Goal: Information Seeking & Learning: Learn about a topic

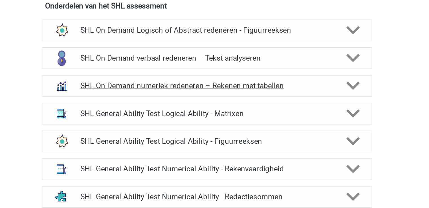
scroll to position [412, 0]
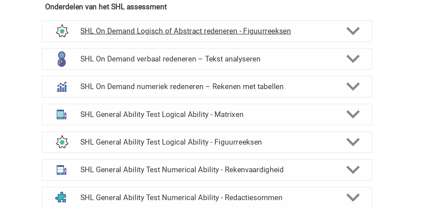
click at [180, 28] on div "SHL On Demand Logisch of Abstract redeneren - Figuurreeksen" at bounding box center [215, 23] width 242 height 16
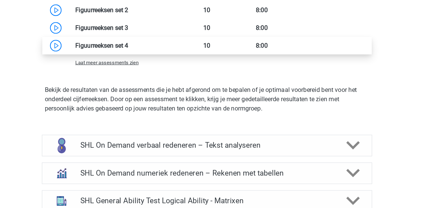
scroll to position [533, 0]
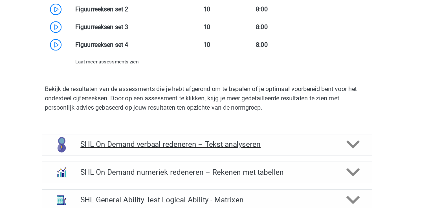
click at [186, 168] on div "SHL On Demand verbaal redeneren – Tekst analyseren" at bounding box center [215, 162] width 242 height 16
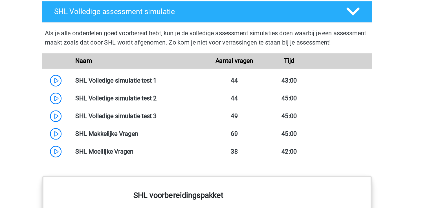
scroll to position [1827, 0]
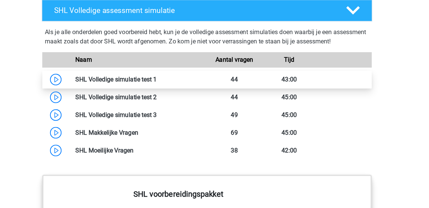
click at [178, 115] on link at bounding box center [178, 113] width 0 height 5
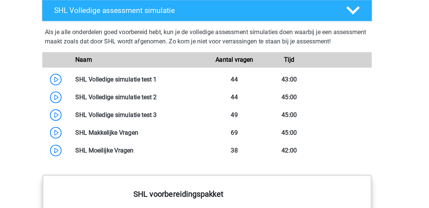
click at [143, 96] on div "Naam" at bounding box center [164, 99] width 101 height 7
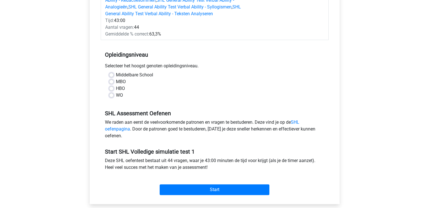
scroll to position [122, 0]
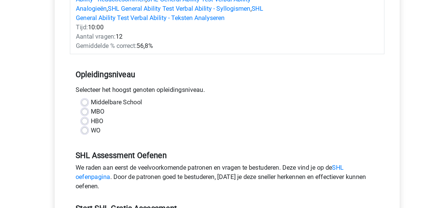
scroll to position [82, 0]
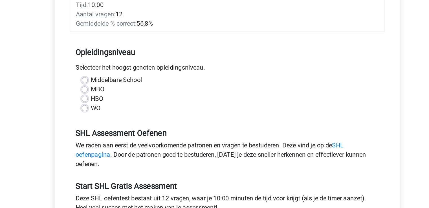
click at [115, 133] on div "WO" at bounding box center [214, 135] width 211 height 7
click at [116, 137] on label "WO" at bounding box center [119, 135] width 7 height 7
click at [113, 137] on input "WO" at bounding box center [111, 135] width 5 height 6
radio input "true"
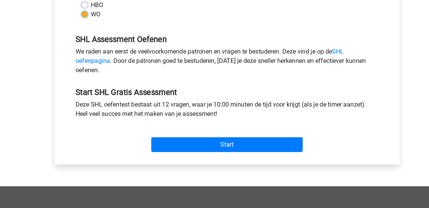
scroll to position [151, 0]
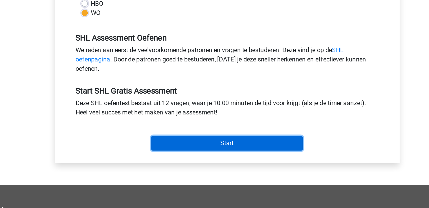
click at [175, 160] on input "Start" at bounding box center [215, 161] width 110 height 11
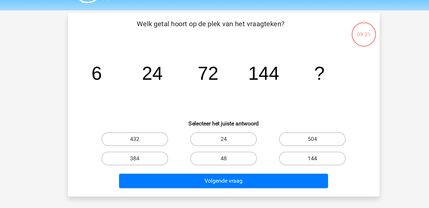
click at [280, 143] on label "144" at bounding box center [287, 144] width 54 height 11
click at [287, 145] on input "144" at bounding box center [289, 147] width 4 height 4
radio input "true"
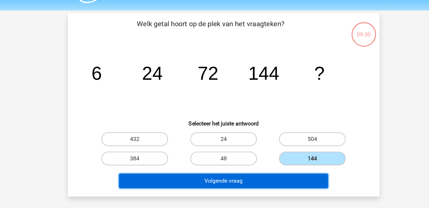
click at [268, 157] on button "Volgende vraag" at bounding box center [214, 163] width 171 height 12
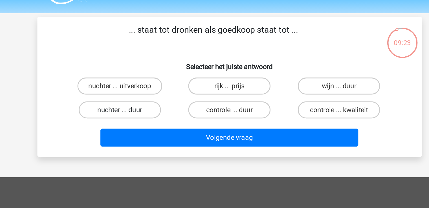
click at [162, 83] on label "nuchter ... duur" at bounding box center [142, 87] width 54 height 11
click at [146, 88] on input "nuchter ... duur" at bounding box center [144, 90] width 4 height 4
radio input "true"
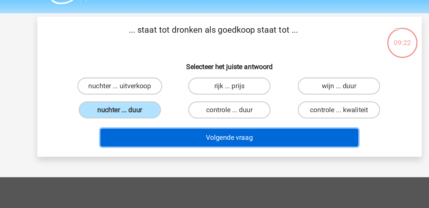
click at [195, 109] on button "Volgende vraag" at bounding box center [214, 106] width 171 height 12
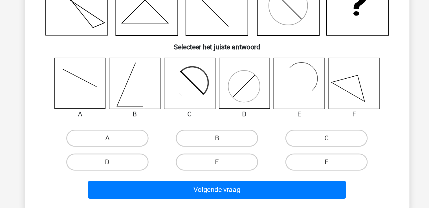
scroll to position [0, 0]
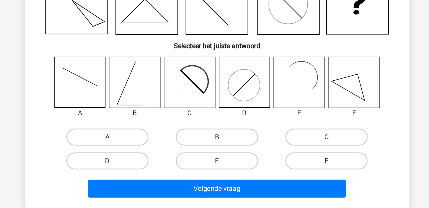
click at [276, 166] on label "C" at bounding box center [287, 161] width 54 height 11
click at [287, 165] on input "C" at bounding box center [289, 163] width 4 height 4
radio input "true"
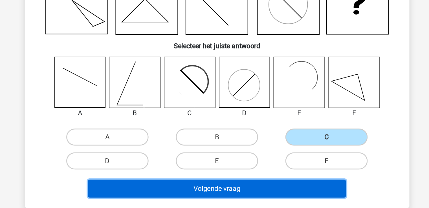
click at [254, 198] on button "Volgende vraag" at bounding box center [214, 195] width 171 height 12
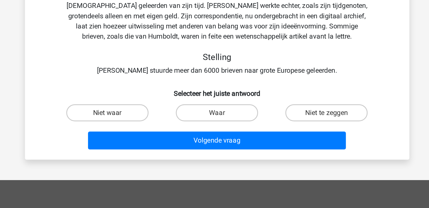
scroll to position [0, 0]
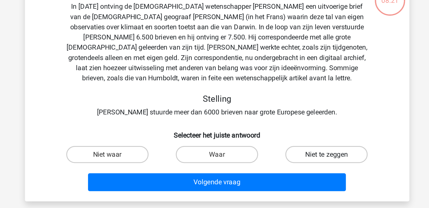
click at [272, 142] on label "Niet te zeggen" at bounding box center [287, 145] width 54 height 11
click at [287, 145] on input "Niet te zeggen" at bounding box center [289, 147] width 4 height 4
radio input "true"
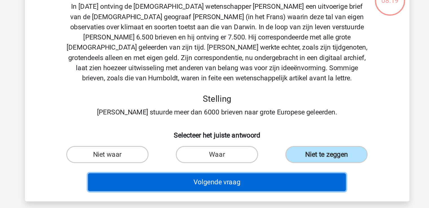
click at [245, 160] on button "Volgende vraag" at bounding box center [214, 164] width 171 height 12
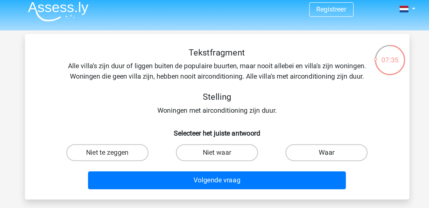
click at [279, 108] on label "Waar" at bounding box center [287, 104] width 54 height 11
click at [287, 108] on input "Waar" at bounding box center [289, 107] width 4 height 4
radio input "true"
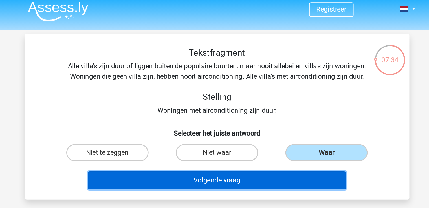
click at [267, 120] on button "Volgende vraag" at bounding box center [214, 123] width 171 height 12
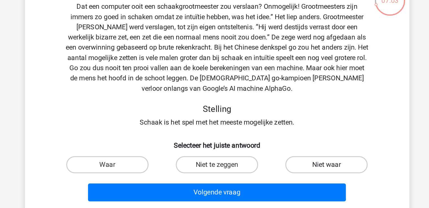
click at [271, 150] on label "Niet waar" at bounding box center [287, 152] width 54 height 11
click at [287, 152] on input "Niet waar" at bounding box center [289, 154] width 4 height 4
radio input "true"
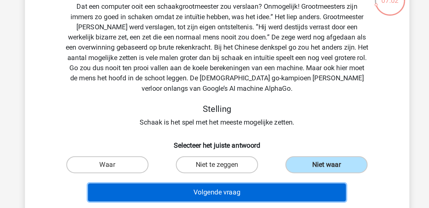
click at [260, 170] on button "Volgende vraag" at bounding box center [214, 171] width 171 height 12
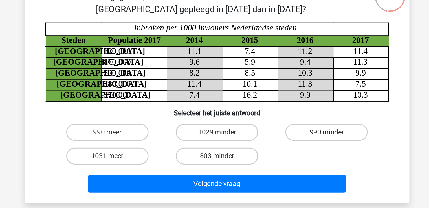
click at [275, 136] on label "990 minder" at bounding box center [287, 133] width 54 height 11
click at [287, 136] on input "990 minder" at bounding box center [289, 135] width 4 height 4
radio input "true"
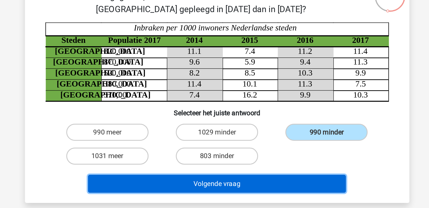
click at [262, 164] on button "Volgende vraag" at bounding box center [214, 167] width 171 height 12
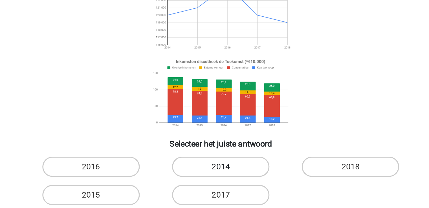
click at [219, 166] on label "2014" at bounding box center [214, 165] width 54 height 11
click at [218, 166] on input "2014" at bounding box center [217, 167] width 4 height 4
radio input "true"
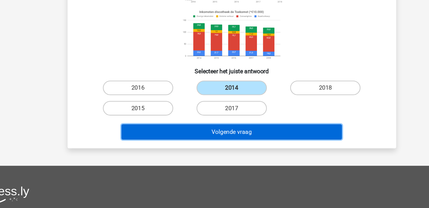
click at [217, 147] on button "Volgende vraag" at bounding box center [214, 149] width 171 height 12
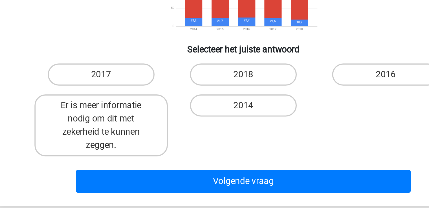
scroll to position [30, 0]
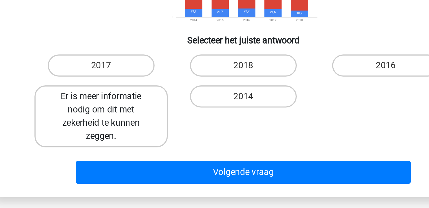
click at [160, 176] on label "Er is meer informatie nodig om dit met zekerheid te kunnen zeggen." at bounding box center [142, 162] width 68 height 32
click at [146, 155] on input "Er is meer informatie nodig om dit met zekerheid te kunnen zeggen." at bounding box center [144, 153] width 4 height 4
radio input "true"
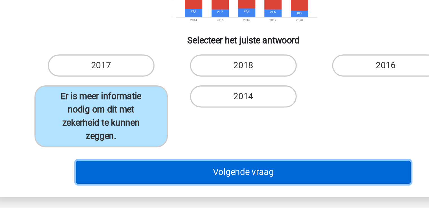
click at [174, 188] on button "Volgende vraag" at bounding box center [214, 190] width 171 height 12
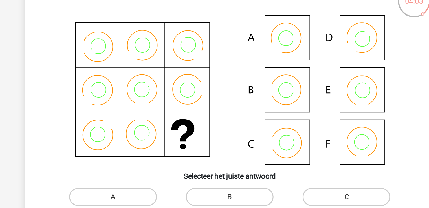
scroll to position [26, 0]
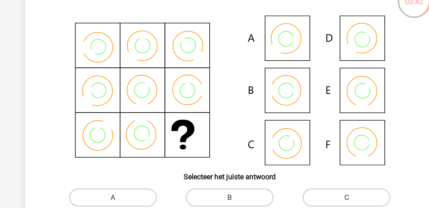
click at [259, 99] on icon at bounding box center [215, 72] width 228 height 93
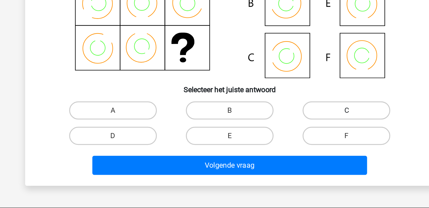
click at [276, 139] on label "C" at bounding box center [287, 139] width 54 height 11
click at [287, 139] on input "C" at bounding box center [289, 141] width 4 height 4
radio input "true"
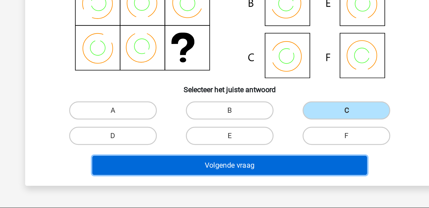
click at [259, 169] on button "Volgende vraag" at bounding box center [214, 173] width 171 height 12
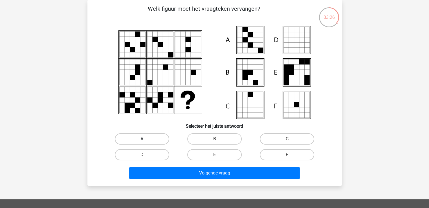
click at [163, 139] on label "A" at bounding box center [142, 139] width 54 height 11
click at [146, 139] on input "A" at bounding box center [144, 141] width 4 height 4
radio input "true"
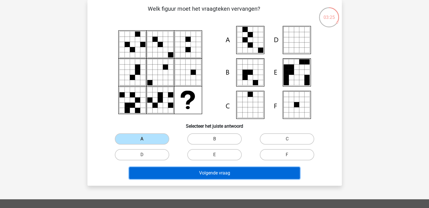
click at [186, 170] on button "Volgende vraag" at bounding box center [214, 173] width 171 height 12
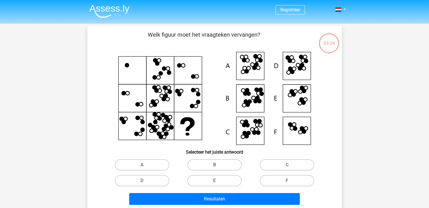
scroll to position [0, 0]
click at [221, 161] on label "B" at bounding box center [214, 165] width 54 height 11
click at [218, 165] on input "B" at bounding box center [217, 167] width 4 height 4
radio input "true"
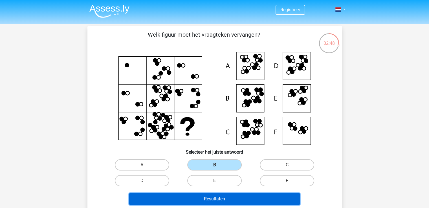
click at [227, 197] on button "Resultaten" at bounding box center [214, 199] width 171 height 12
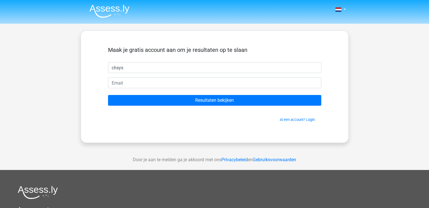
click at [128, 69] on input "chsys" at bounding box center [214, 67] width 213 height 11
type input "[EMAIL_ADDRESS][DOMAIN_NAME]"
drag, startPoint x: 161, startPoint y: 66, endPoint x: 39, endPoint y: 58, distance: 122.5
click at [39, 58] on div "Nederlands English" at bounding box center [214, 159] width 429 height 319
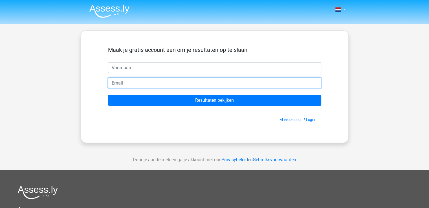
click at [112, 81] on input "email" at bounding box center [214, 83] width 213 height 11
paste input "[EMAIL_ADDRESS][DOMAIN_NAME]"
type input "[EMAIL_ADDRESS][DOMAIN_NAME]"
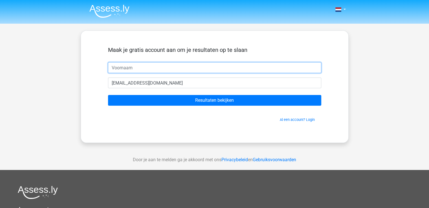
click at [117, 69] on input "text" at bounding box center [214, 67] width 213 height 11
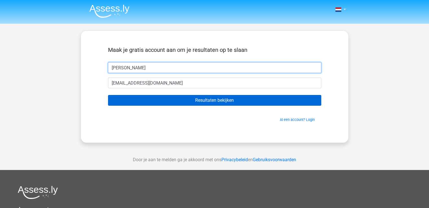
type input "[PERSON_NAME]"
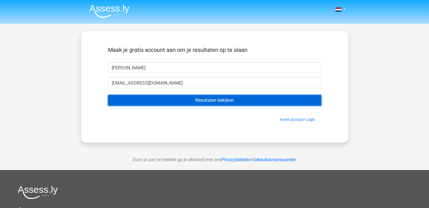
click at [168, 101] on input "Resultaten bekijken" at bounding box center [214, 100] width 213 height 11
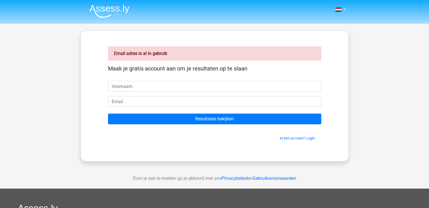
click at [145, 88] on input "text" at bounding box center [214, 86] width 213 height 11
type input "Chaya"
click at [139, 107] on form "Maak je gratis account aan om je resultaten op te slaan Chaya Resultaten bekijk…" at bounding box center [214, 103] width 213 height 76
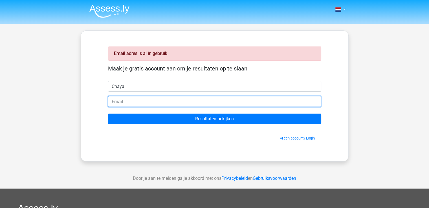
click at [137, 106] on input "email" at bounding box center [214, 101] width 213 height 11
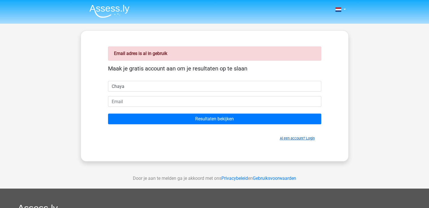
click at [285, 138] on link "Al een account? Login" at bounding box center [297, 138] width 35 height 4
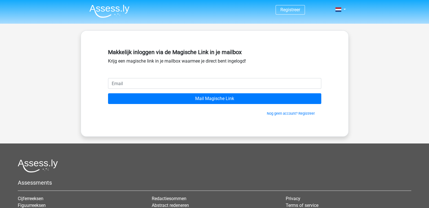
click at [159, 82] on input "email" at bounding box center [214, 83] width 213 height 11
type input "chaya_jaggan@live.nl"
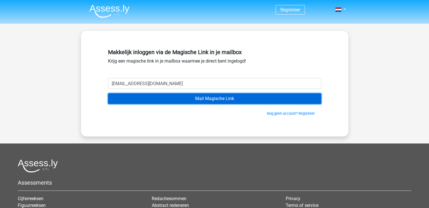
click at [176, 99] on input "Mail Magische Link" at bounding box center [214, 98] width 213 height 11
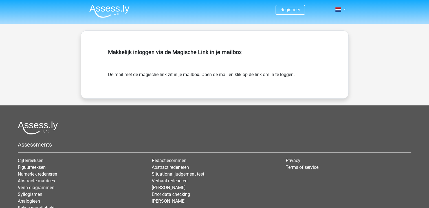
click at [111, 56] on div "Makkelijk inloggen via de Magische Link in je mailbox" at bounding box center [214, 59] width 213 height 25
click at [122, 75] on form "De mail met de magische link zit in je mailbox. Open de mail en klik op de link…" at bounding box center [214, 74] width 213 height 7
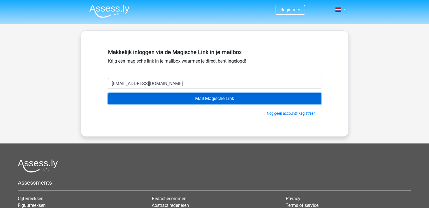
click at [247, 99] on input "Mail Magische Link" at bounding box center [214, 98] width 213 height 11
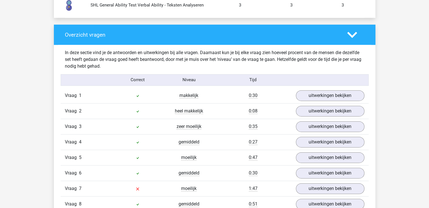
scroll to position [758, 0]
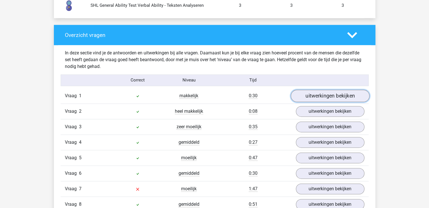
click at [297, 95] on link "uitwerkingen bekijken" at bounding box center [330, 96] width 79 height 12
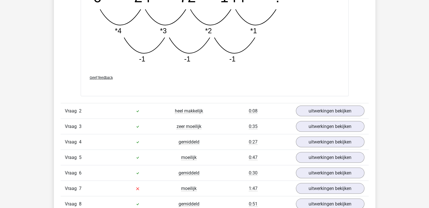
scroll to position [1047, 0]
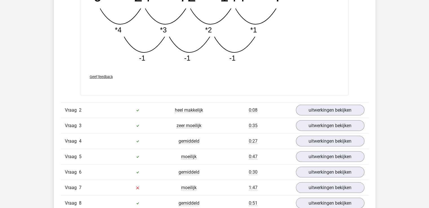
click at [308, 115] on div "Vraag 2 heel makkelijk 0:08 uitwerkingen bekijken" at bounding box center [215, 110] width 308 height 16
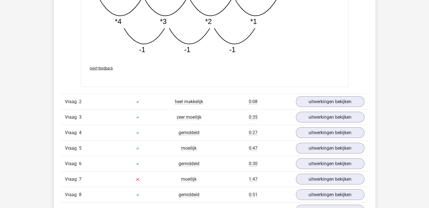
scroll to position [1057, 0]
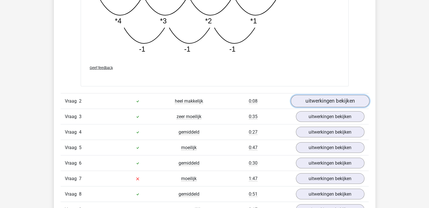
click at [308, 103] on link "uitwerkingen bekijken" at bounding box center [330, 101] width 79 height 12
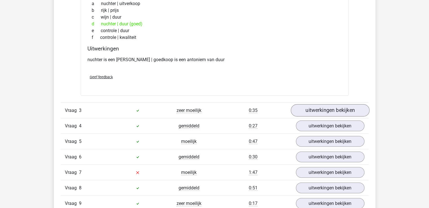
scroll to position [1190, 0]
click at [323, 110] on link "uitwerkingen bekijken" at bounding box center [330, 111] width 79 height 12
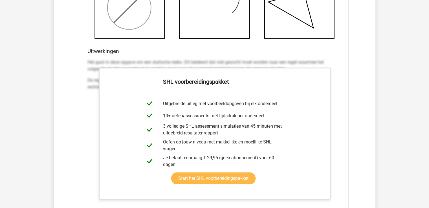
scroll to position [1520, 0]
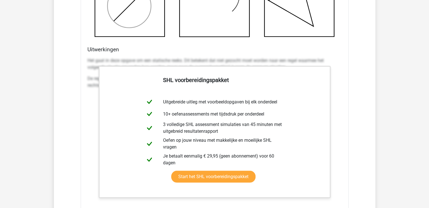
click at [178, 60] on p "Het gaat in deze opgave om een statische reeks. Dit betekent dat niet gezocht m…" at bounding box center [215, 64] width 255 height 14
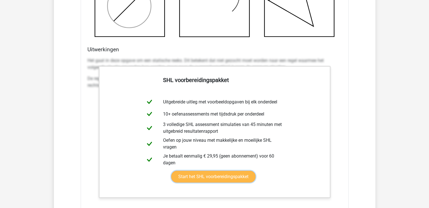
click at [171, 171] on link "Start het SHL voorbereidingspakket" at bounding box center [213, 177] width 84 height 12
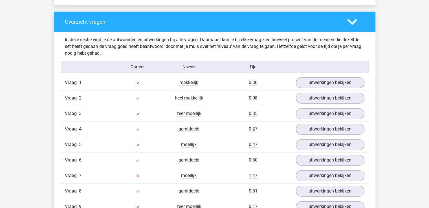
scroll to position [738, 0]
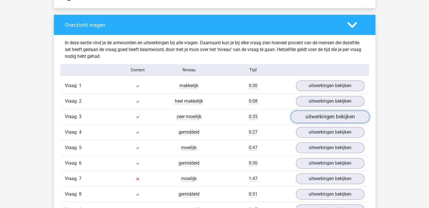
click at [303, 120] on link "uitwerkingen bekijken" at bounding box center [330, 117] width 79 height 12
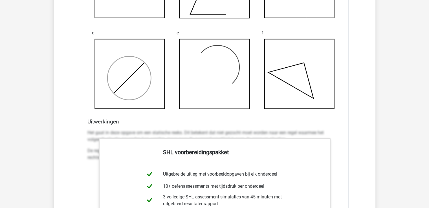
scroll to position [1002, 0]
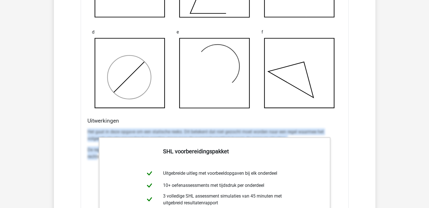
drag, startPoint x: 86, startPoint y: 127, endPoint x: 97, endPoint y: 158, distance: 33.1
click at [97, 158] on div "Uitwerkingen Het gaat in deze opgave om een statische reeks. Dit betekent dat n…" at bounding box center [214, 206] width 259 height 178
copy div "Het gaat in deze opgave om een statische reeks. Dit betekent dat niet gezocht m…"
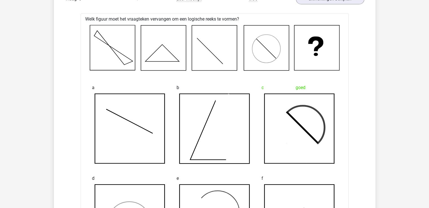
scroll to position [855, 0]
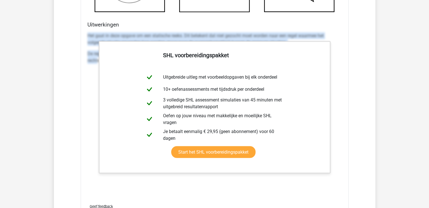
click at [92, 34] on p "Het gaat in deze opgave om een statische reeks. Dit betekent dat niet gezocht m…" at bounding box center [215, 39] width 255 height 14
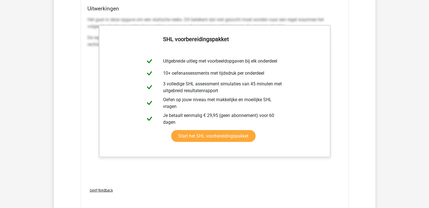
scroll to position [1115, 0]
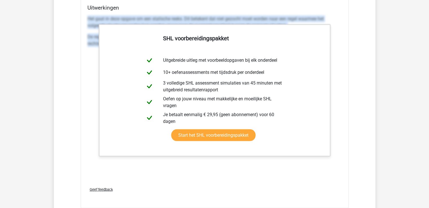
drag, startPoint x: 341, startPoint y: 62, endPoint x: 82, endPoint y: 17, distance: 263.2
copy div "Het gaat in deze opgave om een statische reeks. Dit betekent dat niet gezocht m…"
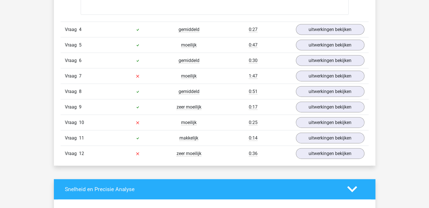
scroll to position [1307, 0]
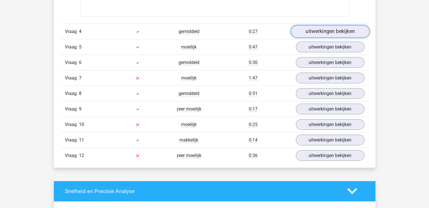
click at [304, 29] on link "uitwerkingen bekijken" at bounding box center [330, 31] width 79 height 12
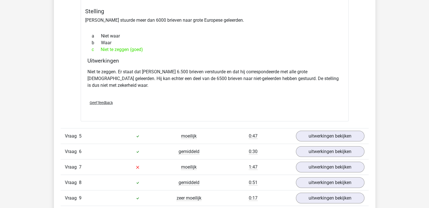
scroll to position [1407, 0]
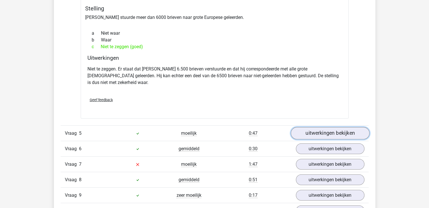
click at [320, 127] on link "uitwerkingen bekijken" at bounding box center [330, 133] width 79 height 12
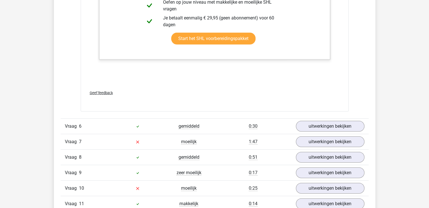
scroll to position [1734, 0]
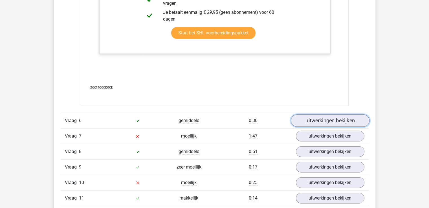
click at [325, 115] on link "uitwerkingen bekijken" at bounding box center [330, 121] width 79 height 12
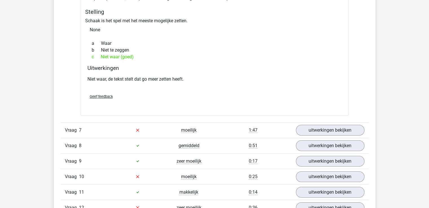
scroll to position [1930, 0]
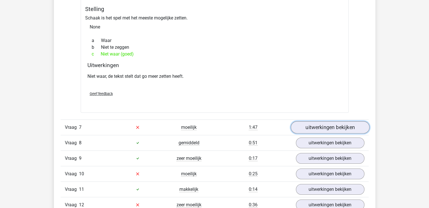
click at [332, 121] on link "uitwerkingen bekijken" at bounding box center [330, 127] width 79 height 12
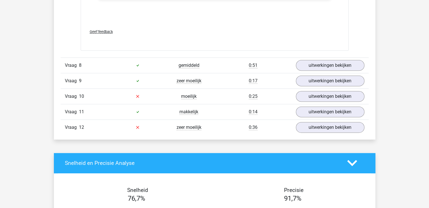
scroll to position [2345, 0]
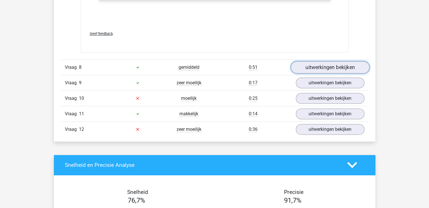
click at [309, 64] on link "uitwerkingen bekijken" at bounding box center [330, 67] width 79 height 12
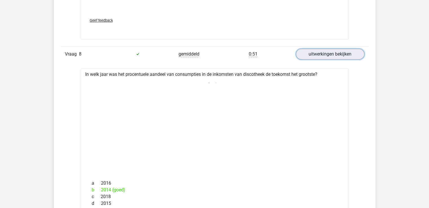
scroll to position [2358, 0]
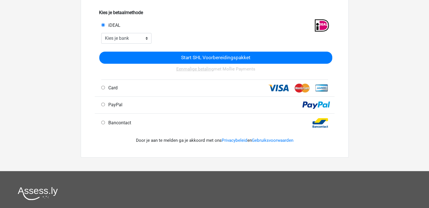
scroll to position [217, 0]
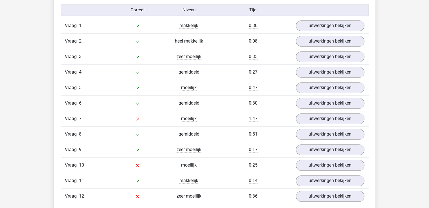
scroll to position [798, 0]
click at [322, 113] on link "uitwerkingen bekijken" at bounding box center [330, 118] width 79 height 12
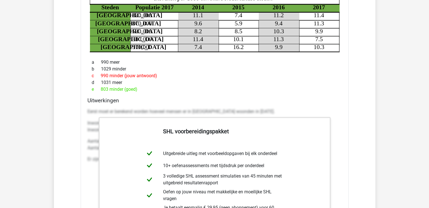
scroll to position [955, 0]
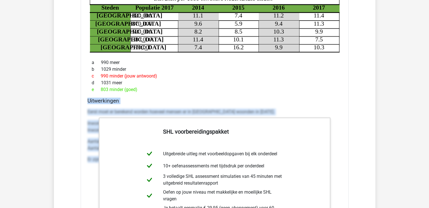
drag, startPoint x: 85, startPoint y: 100, endPoint x: 359, endPoint y: 178, distance: 285.4
click at [359, 178] on div "Vraag 1 makkelijk 0:30 uitwerkingen bekijken Welk getal hoort op de plek van he…" at bounding box center [215, 123] width 300 height 525
copy div "Uitwerkingen Eerst moet er berekend worden hoeveel mensen er in Den Haag woonde…"
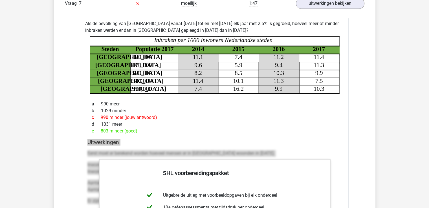
scroll to position [914, 0]
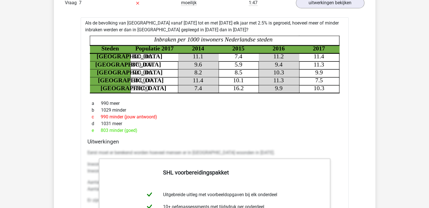
click at [173, 72] on icon "Steden Populatie 2017 2014 2015 2016 2017 Rotterdam 820,000 11.1 7.4 11.2 11.4 …" at bounding box center [215, 65] width 250 height 58
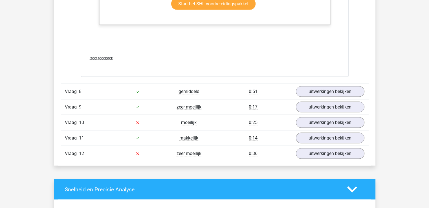
scroll to position [1179, 0]
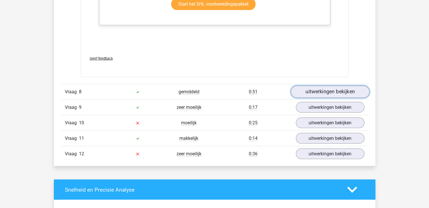
click at [314, 90] on link "uitwerkingen bekijken" at bounding box center [330, 92] width 79 height 12
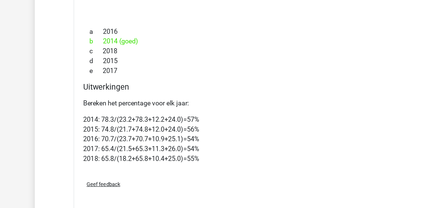
scroll to position [1332, 0]
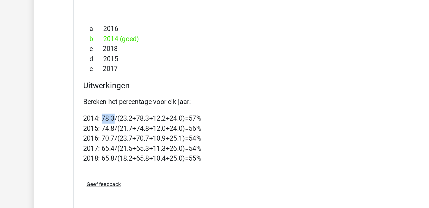
drag, startPoint x: 100, startPoint y: 126, endPoint x: 109, endPoint y: 130, distance: 9.9
click at [109, 130] on p "2014: 78.3/(23.2+78.3+12.2+24.0)=57% 2015: 74.8/(21.7+74.8+12.0+24.0)=56% 2016:…" at bounding box center [215, 143] width 255 height 34
click at [114, 130] on p "2014: 78.3/(23.2+78.3+12.2+24.0)=57% 2015: 74.8/(21.7+74.8+12.0+24.0)=56% 2016:…" at bounding box center [215, 143] width 255 height 34
drag, startPoint x: 111, startPoint y: 128, endPoint x: 156, endPoint y: 127, distance: 44.9
click at [156, 127] on p "2014: 78.3/(23.2+78.3+12.2+24.0)=57% 2015: 74.8/(21.7+74.8+12.0+24.0)=56% 2016:…" at bounding box center [215, 143] width 255 height 34
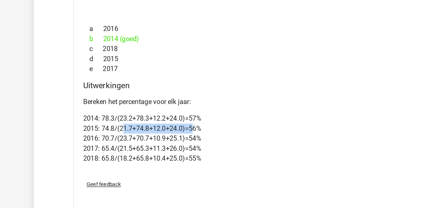
drag, startPoint x: 113, startPoint y: 136, endPoint x: 161, endPoint y: 135, distance: 47.4
click at [161, 135] on p "2014: 78.3/(23.2+78.3+12.2+24.0)=57% 2015: 74.8/(21.7+74.8+12.0+24.0)=56% 2016:…" at bounding box center [215, 143] width 255 height 34
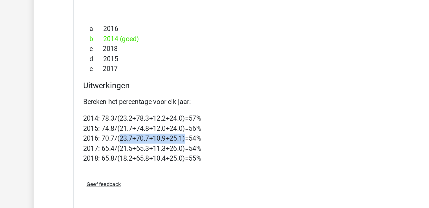
drag, startPoint x: 112, startPoint y: 144, endPoint x: 156, endPoint y: 143, distance: 43.2
click at [156, 143] on p "2014: 78.3/(23.2+78.3+12.2+24.0)=57% 2015: 74.8/(21.7+74.8+12.0+24.0)=56% 2016:…" at bounding box center [215, 143] width 255 height 34
click at [145, 161] on div "Bereken het percentage voor elk jaar: 2014: 78.3/(23.2+78.3+12.2+24.0)=57% 2015…" at bounding box center [215, 140] width 255 height 54
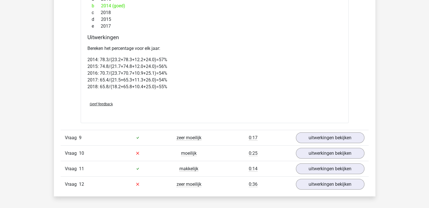
scroll to position [1399, 0]
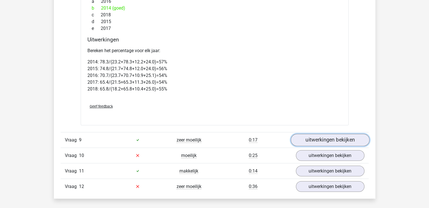
click at [329, 142] on link "uitwerkingen bekijken" at bounding box center [330, 140] width 79 height 12
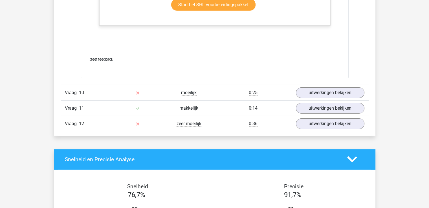
scroll to position [1832, 0]
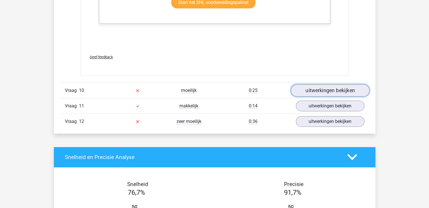
click at [305, 88] on link "uitwerkingen bekijken" at bounding box center [330, 90] width 79 height 12
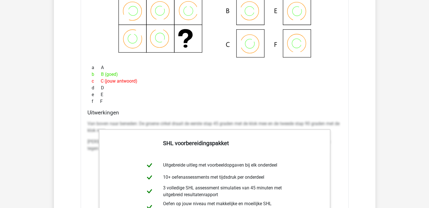
scroll to position [1983, 0]
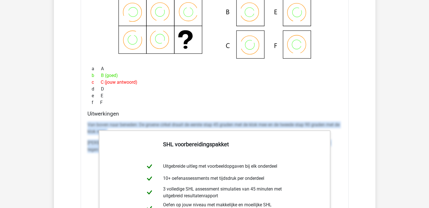
drag, startPoint x: 86, startPoint y: 119, endPoint x: 336, endPoint y: 150, distance: 251.5
click at [336, 150] on div "Uitwerkingen Van boven naar beneden: De groene cirkel draait de eerste stap 45 …" at bounding box center [214, 200] width 259 height 178
copy div "Van boven naar beneden: De groene cirkel draait de eerste stap 45 graden met de…"
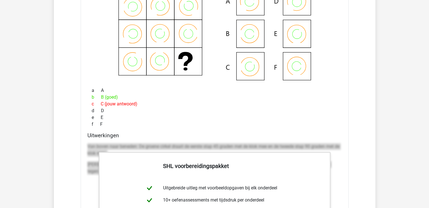
scroll to position [1946, 0]
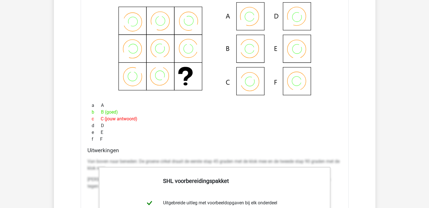
click at [98, 26] on icon at bounding box center [215, 48] width 250 height 93
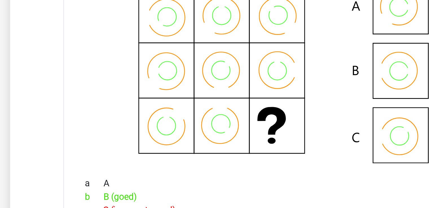
click at [98, 26] on icon at bounding box center [215, 48] width 250 height 93
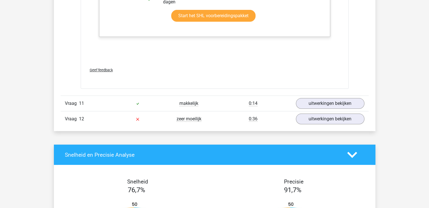
scroll to position [2212, 0]
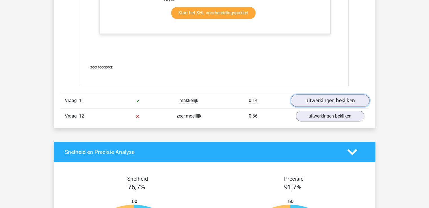
click at [312, 102] on link "uitwerkingen bekijken" at bounding box center [330, 101] width 79 height 12
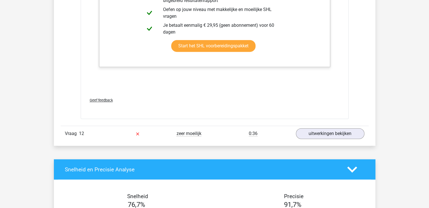
scroll to position [2574, 0]
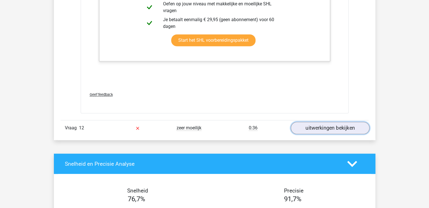
click at [312, 122] on link "uitwerkingen bekijken" at bounding box center [330, 128] width 79 height 12
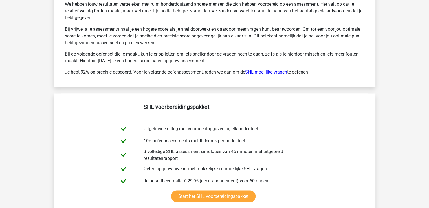
scroll to position [3173, 0]
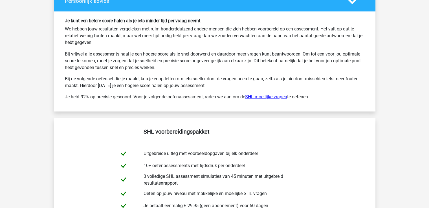
click at [259, 94] on link "SHL moeilijke vragen" at bounding box center [266, 96] width 42 height 5
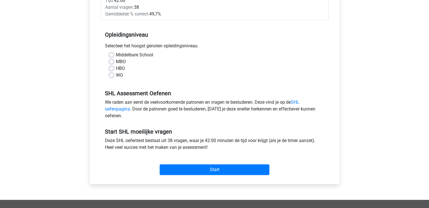
scroll to position [141, 0]
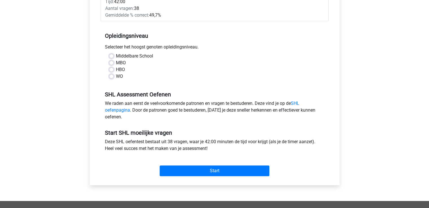
click at [182, 116] on div "We raden aan eerst de veelvoorkomende patronen en vragen te bestuderen. Deze vi…" at bounding box center [215, 111] width 228 height 23
click at [115, 72] on div "HBO" at bounding box center [214, 69] width 211 height 7
click at [112, 79] on div "WO" at bounding box center [214, 76] width 211 height 7
click at [112, 78] on div "WO" at bounding box center [214, 76] width 211 height 7
click at [116, 77] on label "WO" at bounding box center [119, 76] width 7 height 7
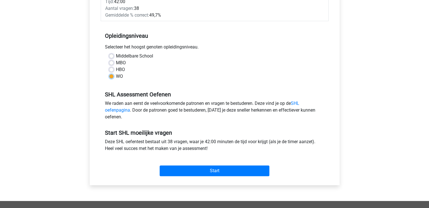
click at [112, 77] on input "WO" at bounding box center [111, 76] width 5 height 6
radio input "true"
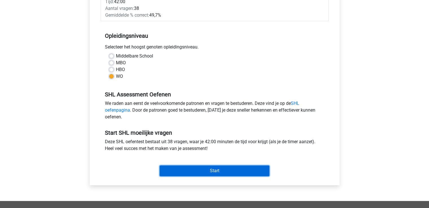
click at [188, 170] on input "Start" at bounding box center [215, 171] width 110 height 11
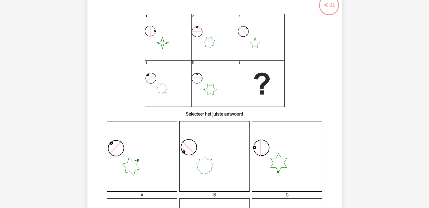
scroll to position [36, 0]
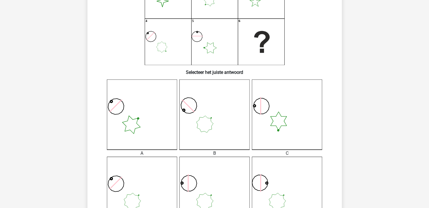
click at [176, 85] on div at bounding box center [214, 115] width 79 height 70
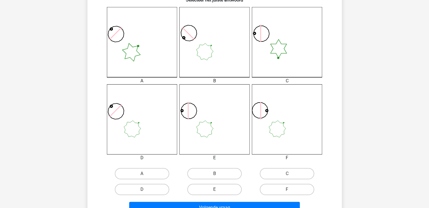
scroll to position [155, 0]
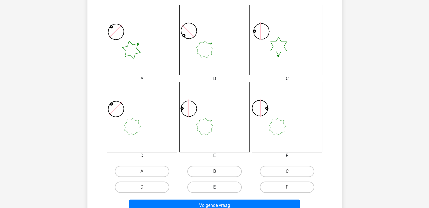
click at [222, 187] on label "E" at bounding box center [214, 187] width 54 height 11
click at [218, 187] on input "E" at bounding box center [217, 189] width 4 height 4
radio input "true"
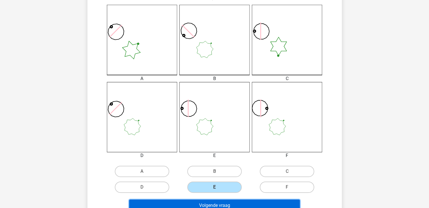
click at [223, 205] on button "Volgende vraag" at bounding box center [214, 206] width 171 height 12
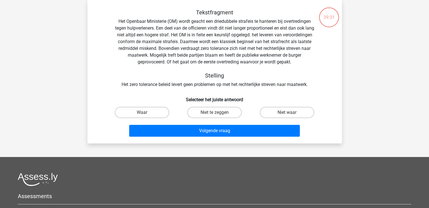
scroll to position [0, 0]
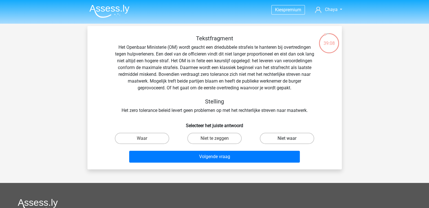
click at [268, 141] on label "Niet waar" at bounding box center [287, 138] width 54 height 11
click at [287, 141] on input "Niet waar" at bounding box center [289, 141] width 4 height 4
radio input "true"
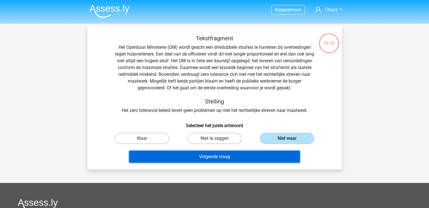
click at [256, 159] on button "Volgende vraag" at bounding box center [214, 157] width 171 height 12
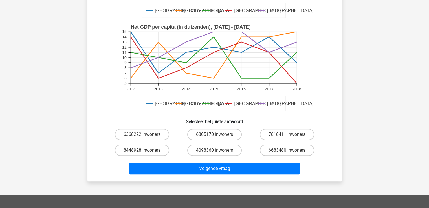
scroll to position [140, 0]
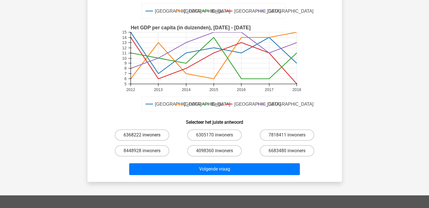
click at [156, 140] on label "6368222 inwoners" at bounding box center [142, 135] width 54 height 11
click at [146, 139] on input "6368222 inwoners" at bounding box center [144, 137] width 4 height 4
radio input "true"
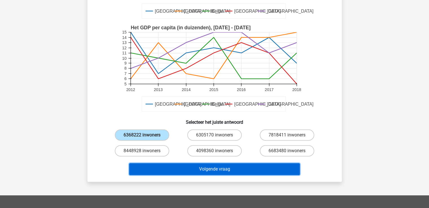
click at [178, 172] on button "Volgende vraag" at bounding box center [214, 169] width 171 height 12
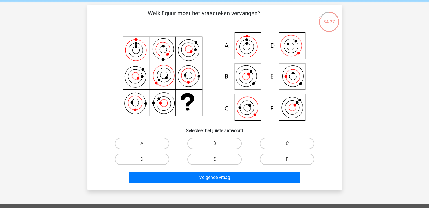
scroll to position [23, 0]
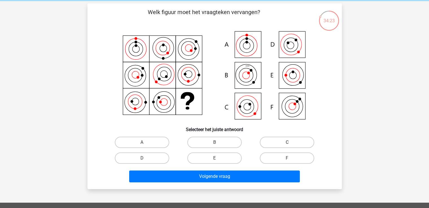
click at [269, 139] on label "C" at bounding box center [287, 142] width 54 height 11
click at [287, 143] on input "C" at bounding box center [289, 145] width 4 height 4
radio input "true"
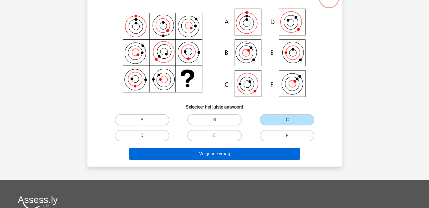
scroll to position [45, 0]
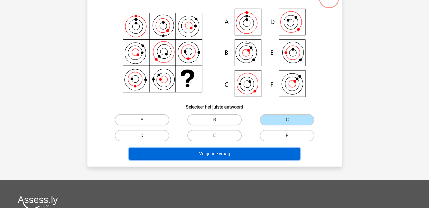
click at [216, 153] on button "Volgende vraag" at bounding box center [214, 154] width 171 height 12
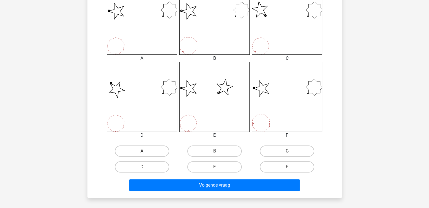
scroll to position [175, 0]
click at [154, 149] on label "A" at bounding box center [142, 150] width 54 height 11
click at [146, 151] on input "A" at bounding box center [144, 153] width 4 height 4
radio input "true"
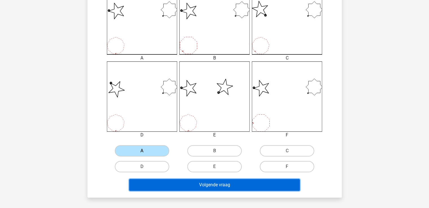
click at [195, 190] on button "Volgende vraag" at bounding box center [214, 185] width 171 height 12
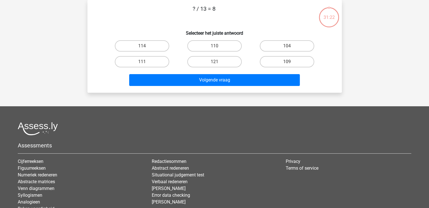
scroll to position [0, 0]
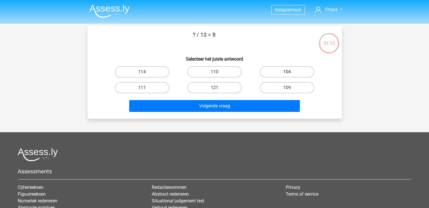
click at [276, 72] on label "104" at bounding box center [287, 71] width 54 height 11
click at [287, 72] on input "104" at bounding box center [289, 74] width 4 height 4
radio input "true"
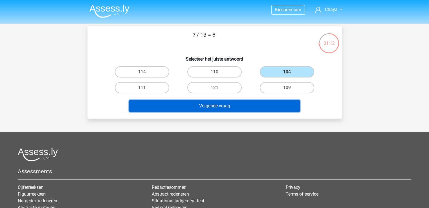
click at [258, 106] on button "Volgende vraag" at bounding box center [214, 106] width 171 height 12
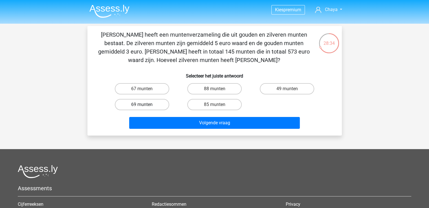
click at [134, 101] on label "69 munten" at bounding box center [142, 104] width 54 height 11
click at [142, 105] on input "69 munten" at bounding box center [144, 107] width 4 height 4
radio input "true"
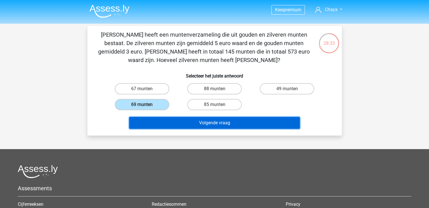
click at [169, 126] on button "Volgende vraag" at bounding box center [214, 123] width 171 height 12
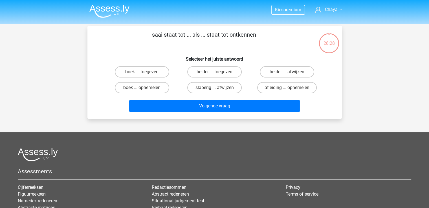
scroll to position [26, 0]
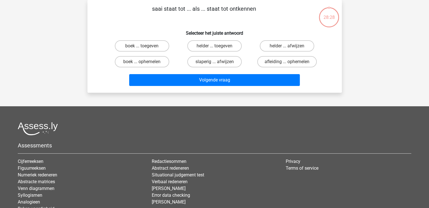
click at [175, 123] on div "Kies premium Chaya chaya_jaggan@live.nl" at bounding box center [214, 114] width 429 height 281
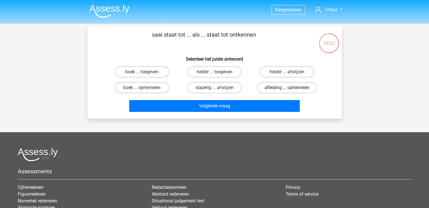
click at [270, 86] on label "afleiding ... ophemelen" at bounding box center [287, 87] width 60 height 11
click at [287, 88] on input "afleiding ... ophemelen" at bounding box center [289, 90] width 4 height 4
radio input "true"
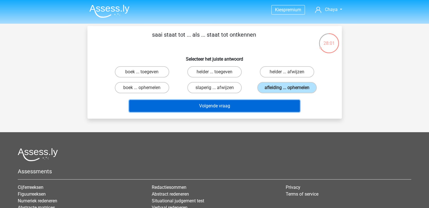
click at [261, 103] on button "Volgende vraag" at bounding box center [214, 106] width 171 height 12
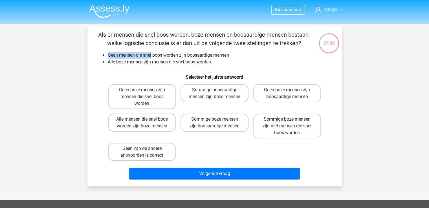
drag, startPoint x: 108, startPoint y: 55, endPoint x: 151, endPoint y: 51, distance: 43.4
click at [151, 51] on div "Als er mensen die snel boos worden, boze mensen en boosaardige mensen bestaan, …" at bounding box center [215, 106] width 250 height 152
drag, startPoint x: 107, startPoint y: 57, endPoint x: 234, endPoint y: 58, distance: 127.3
click at [234, 58] on ul "Geen mensen die snel boos worden zijn boosaardige mensen Alle boze mensen zijn …" at bounding box center [215, 59] width 237 height 14
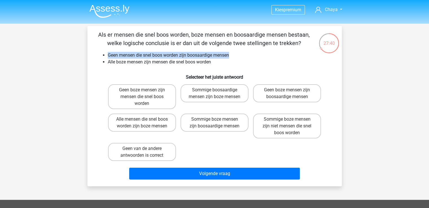
click at [234, 58] on li "Geen mensen die snel boos worden zijn boosaardige mensen" at bounding box center [220, 55] width 225 height 7
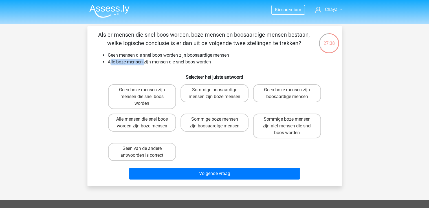
drag, startPoint x: 110, startPoint y: 62, endPoint x: 145, endPoint y: 63, distance: 34.5
click at [145, 63] on li "Alle boze mensen zijn mensen die snel boos worden" at bounding box center [220, 62] width 225 height 7
drag, startPoint x: 109, startPoint y: 62, endPoint x: 143, endPoint y: 62, distance: 34.7
click at [143, 62] on li "Alle boze mensen zijn mensen die snel boos worden" at bounding box center [220, 62] width 225 height 7
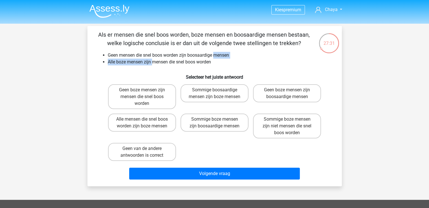
drag, startPoint x: 153, startPoint y: 62, endPoint x: 215, endPoint y: 59, distance: 61.9
click at [215, 59] on li "Alle boze mensen zijn mensen die snel boos worden" at bounding box center [220, 62] width 225 height 7
click at [263, 99] on label "Geen boze mensen zijn boosaardige mensen" at bounding box center [287, 93] width 68 height 18
click at [287, 94] on input "Geen boze mensen zijn boosaardige mensen" at bounding box center [289, 92] width 4 height 4
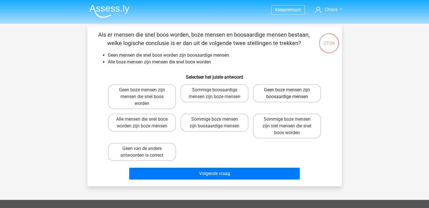
radio input "true"
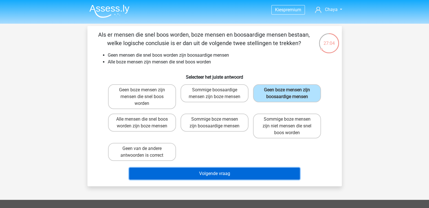
click at [227, 175] on button "Volgende vraag" at bounding box center [214, 174] width 171 height 12
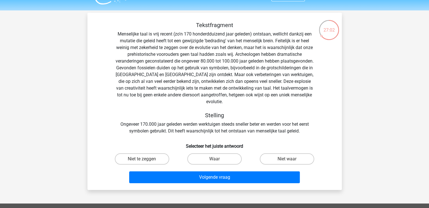
scroll to position [13, 0]
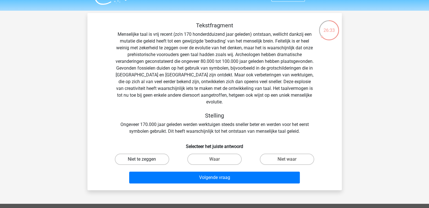
click at [150, 154] on label "Niet te zeggen" at bounding box center [142, 159] width 54 height 11
click at [146, 160] on input "Niet te zeggen" at bounding box center [144, 162] width 4 height 4
radio input "true"
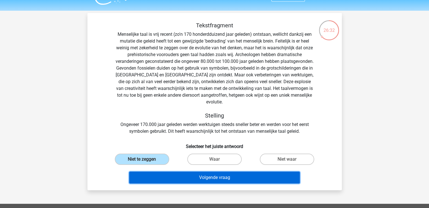
click at [180, 172] on button "Volgende vraag" at bounding box center [214, 178] width 171 height 12
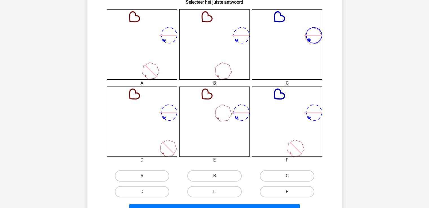
scroll to position [151, 0]
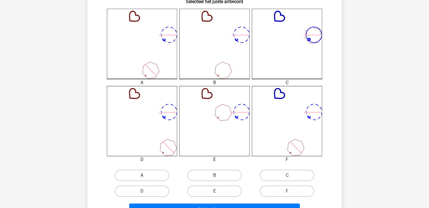
click at [161, 170] on label "A" at bounding box center [142, 175] width 54 height 11
click at [146, 176] on input "A" at bounding box center [144, 178] width 4 height 4
radio input "true"
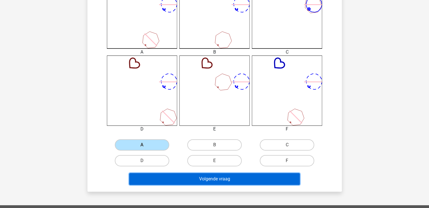
click at [182, 184] on button "Volgende vraag" at bounding box center [214, 179] width 171 height 12
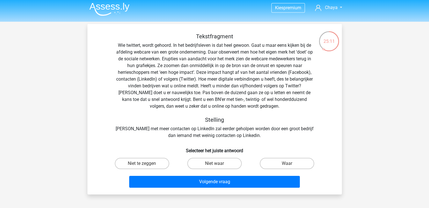
scroll to position [0, 0]
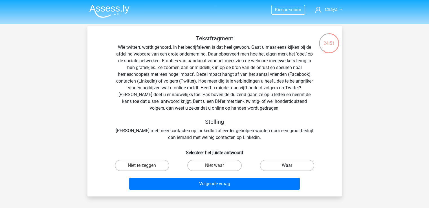
click at [286, 169] on label "Waar" at bounding box center [287, 165] width 54 height 11
click at [287, 169] on input "Waar" at bounding box center [289, 168] width 4 height 4
radio input "true"
click at [160, 164] on label "Niet te zeggen" at bounding box center [142, 165] width 54 height 11
click at [146, 166] on input "Niet te zeggen" at bounding box center [144, 168] width 4 height 4
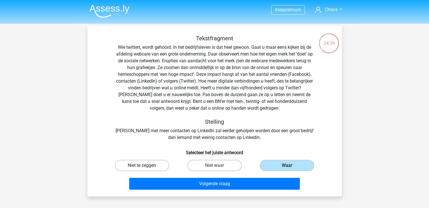
radio input "true"
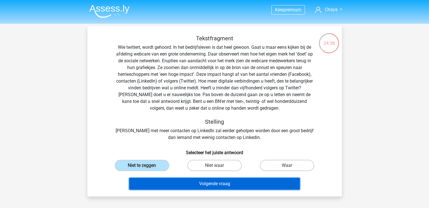
click at [191, 185] on button "Volgende vraag" at bounding box center [214, 184] width 171 height 12
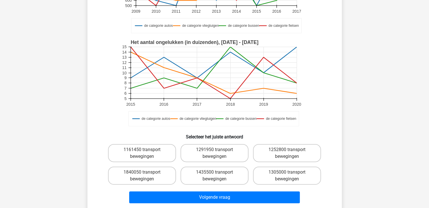
scroll to position [139, 0]
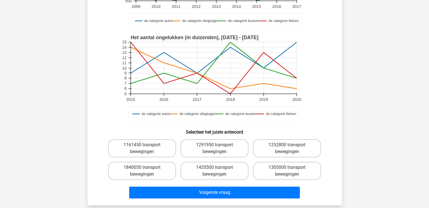
click at [213, 160] on div "1435500 transport bewegingen" at bounding box center [214, 171] width 73 height 23
click at [217, 170] on input "1435500 transport bewegingen" at bounding box center [217, 170] width 4 height 4
radio input "true"
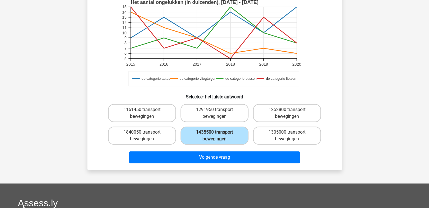
scroll to position [178, 0]
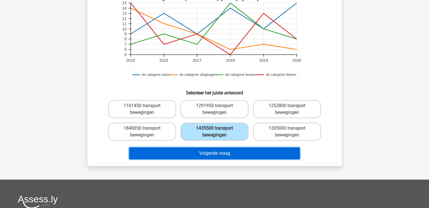
click at [229, 156] on button "Volgende vraag" at bounding box center [214, 154] width 171 height 12
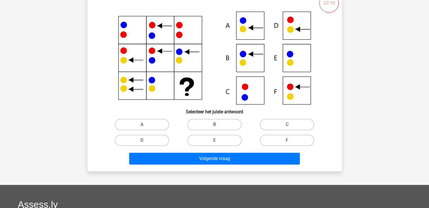
scroll to position [41, 0]
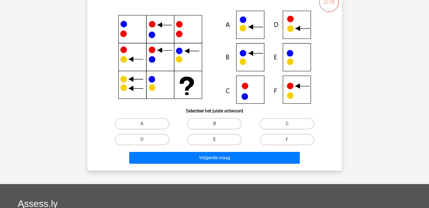
click at [230, 140] on label "E" at bounding box center [214, 139] width 54 height 11
click at [218, 140] on input "E" at bounding box center [217, 142] width 4 height 4
radio input "true"
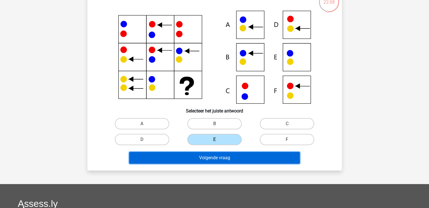
click at [232, 154] on button "Volgende vraag" at bounding box center [214, 158] width 171 height 12
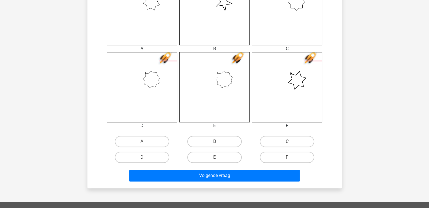
scroll to position [193, 0]
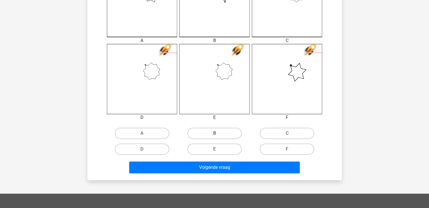
click at [222, 131] on label "B" at bounding box center [214, 133] width 54 height 11
click at [218, 134] on input "B" at bounding box center [217, 136] width 4 height 4
radio input "true"
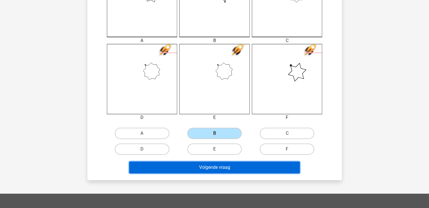
click at [227, 165] on button "Volgende vraag" at bounding box center [214, 168] width 171 height 12
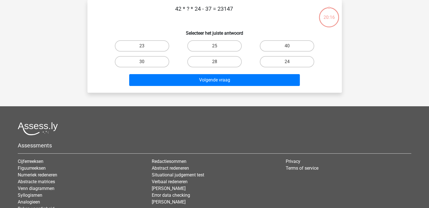
scroll to position [0, 0]
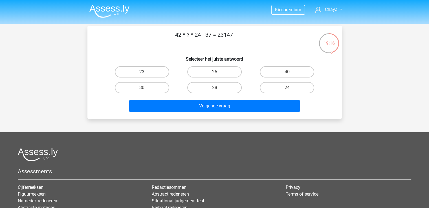
click at [132, 71] on label "23" at bounding box center [142, 71] width 54 height 11
click at [142, 72] on input "23" at bounding box center [144, 74] width 4 height 4
radio input "true"
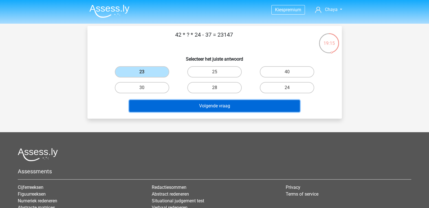
click at [179, 110] on button "Volgende vraag" at bounding box center [214, 106] width 171 height 12
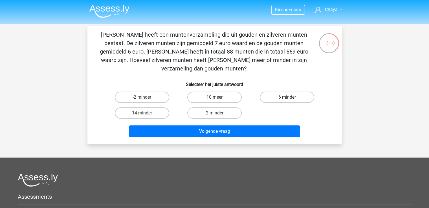
click at [279, 92] on label "6 minder" at bounding box center [287, 97] width 54 height 11
click at [287, 97] on input "6 minder" at bounding box center [289, 99] width 4 height 4
radio input "true"
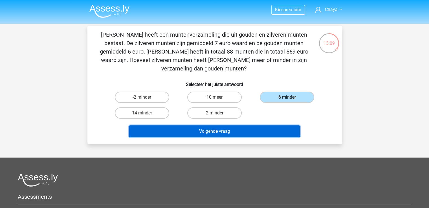
click at [245, 126] on button "Volgende vraag" at bounding box center [214, 132] width 171 height 12
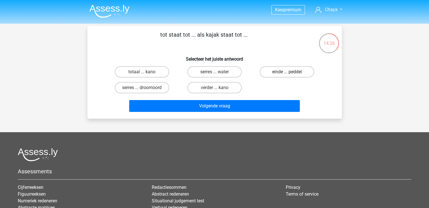
click at [281, 72] on label "einde ... peddel" at bounding box center [287, 71] width 54 height 11
click at [287, 72] on input "einde ... peddel" at bounding box center [289, 74] width 4 height 4
radio input "true"
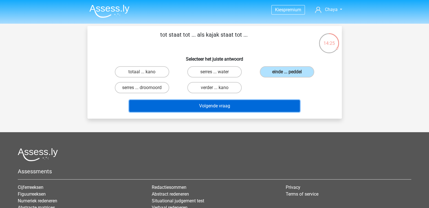
click at [268, 106] on button "Volgende vraag" at bounding box center [214, 106] width 171 height 12
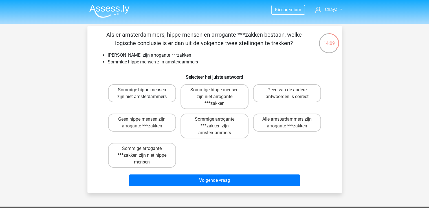
click at [123, 93] on label "Sommige hippe mensen zijn niet amsterdammers" at bounding box center [142, 93] width 68 height 18
click at [142, 93] on input "Sommige hippe mensen zijn niet amsterdammers" at bounding box center [144, 92] width 4 height 4
radio input "true"
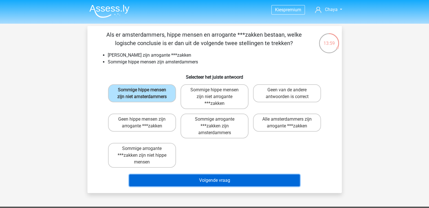
click at [189, 175] on button "Volgende vraag" at bounding box center [214, 181] width 171 height 12
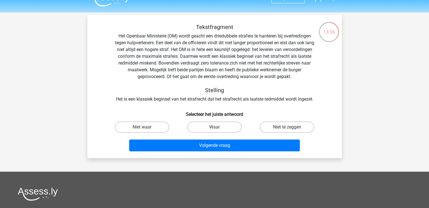
scroll to position [11, 0]
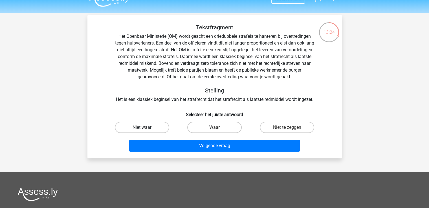
click at [137, 131] on label "Niet waar" at bounding box center [142, 127] width 54 height 11
click at [142, 131] on input "Niet waar" at bounding box center [144, 130] width 4 height 4
radio input "true"
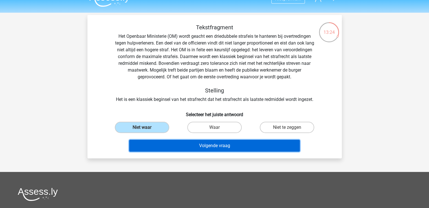
click at [165, 145] on button "Volgende vraag" at bounding box center [214, 146] width 171 height 12
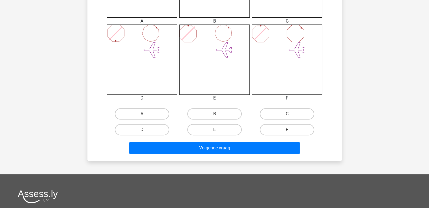
scroll to position [212, 0]
click at [215, 115] on input "B" at bounding box center [217, 116] width 4 height 4
radio input "true"
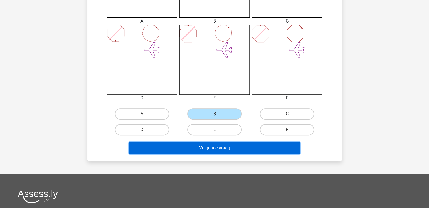
click at [218, 147] on button "Volgende vraag" at bounding box center [214, 148] width 171 height 12
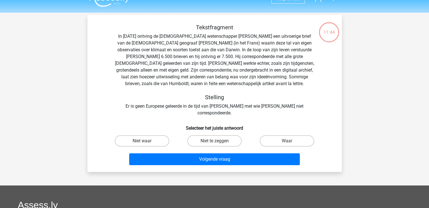
scroll to position [0, 0]
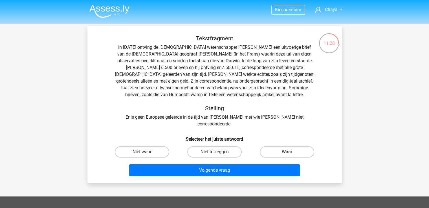
click at [271, 147] on label "Waar" at bounding box center [287, 152] width 54 height 11
click at [287, 152] on input "Waar" at bounding box center [289, 154] width 4 height 4
radio input "true"
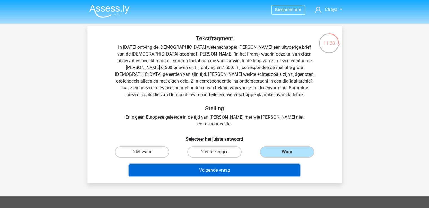
click at [267, 165] on button "Volgende vraag" at bounding box center [214, 171] width 171 height 12
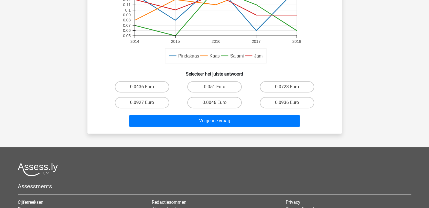
scroll to position [217, 0]
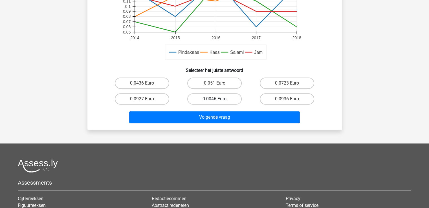
click at [209, 94] on label "0.0046 Euro" at bounding box center [214, 98] width 54 height 11
click at [215, 99] on input "0.0046 Euro" at bounding box center [217, 101] width 4 height 4
radio input "true"
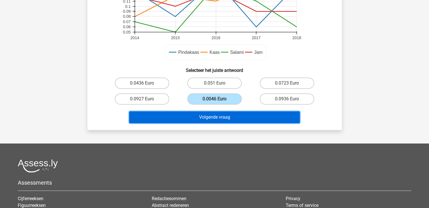
click at [209, 113] on button "Volgende vraag" at bounding box center [214, 118] width 171 height 12
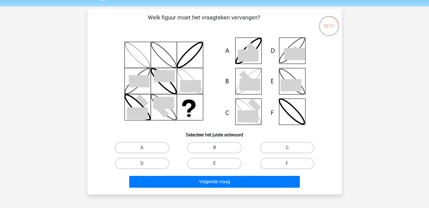
scroll to position [18, 0]
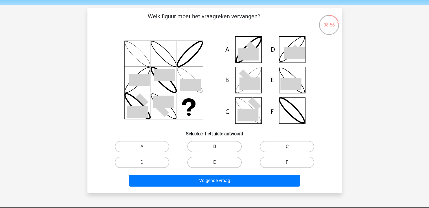
click at [203, 145] on label "B" at bounding box center [214, 146] width 54 height 11
click at [215, 147] on input "B" at bounding box center [217, 149] width 4 height 4
radio input "true"
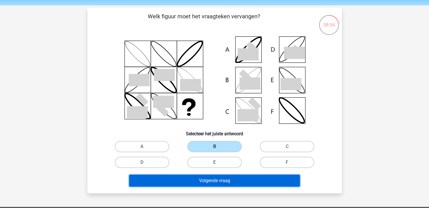
click at [211, 179] on button "Volgende vraag" at bounding box center [214, 181] width 171 height 12
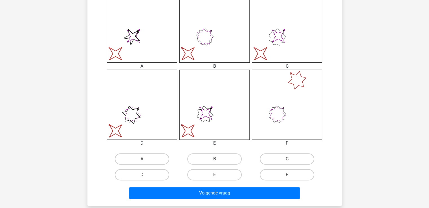
scroll to position [168, 0]
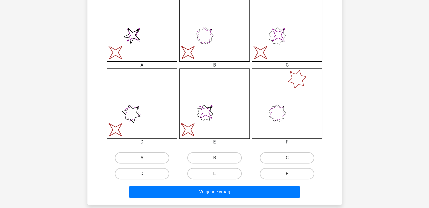
click at [150, 170] on label "D" at bounding box center [142, 173] width 54 height 11
click at [146, 174] on input "D" at bounding box center [144, 176] width 4 height 4
radio input "true"
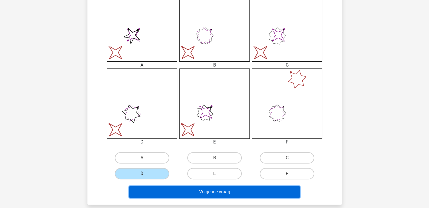
click at [174, 190] on button "Volgende vraag" at bounding box center [214, 192] width 171 height 12
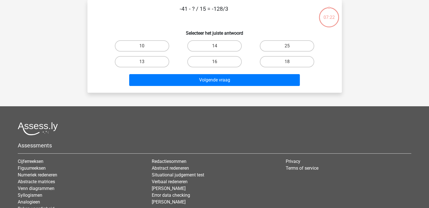
scroll to position [0, 0]
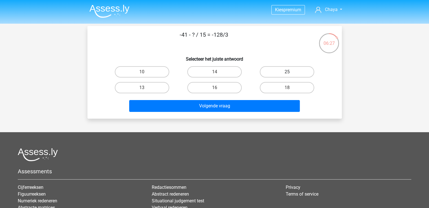
click at [267, 72] on label "25" at bounding box center [287, 71] width 54 height 11
click at [287, 72] on input "25" at bounding box center [289, 74] width 4 height 4
radio input "true"
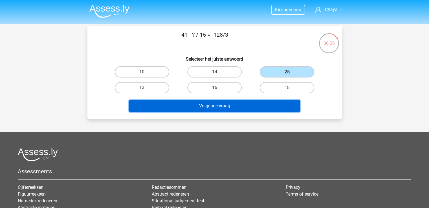
click at [250, 104] on button "Volgende vraag" at bounding box center [214, 106] width 171 height 12
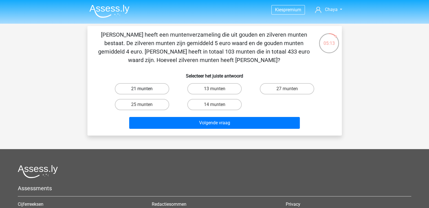
click at [148, 88] on label "21 munten" at bounding box center [142, 88] width 54 height 11
click at [146, 89] on input "21 munten" at bounding box center [144, 91] width 4 height 4
radio input "true"
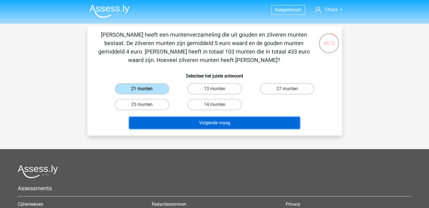
click at [168, 120] on button "Volgende vraag" at bounding box center [214, 123] width 171 height 12
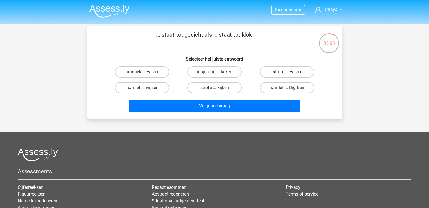
click at [276, 69] on label "strofe ... wijzer" at bounding box center [287, 71] width 54 height 11
click at [287, 72] on input "strofe ... wijzer" at bounding box center [289, 74] width 4 height 4
radio input "true"
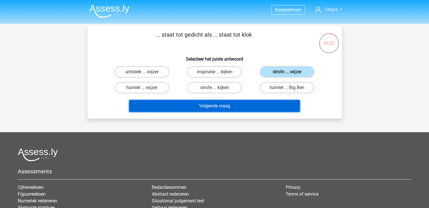
click at [255, 101] on button "Volgende vraag" at bounding box center [214, 106] width 171 height 12
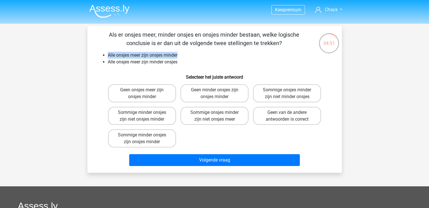
drag, startPoint x: 107, startPoint y: 56, endPoint x: 178, endPoint y: 56, distance: 70.6
click at [178, 56] on ul "Alle onsjes meer zijn onsjes minder Alle onsjes meer zijn minder onsjes" at bounding box center [215, 59] width 237 height 14
click at [178, 56] on li "Alle onsjes meer zijn onsjes minder" at bounding box center [220, 55] width 225 height 7
drag, startPoint x: 108, startPoint y: 62, endPoint x: 184, endPoint y: 64, distance: 76.3
click at [184, 64] on li "Alle onsjes meer zijn minder onsjes" at bounding box center [220, 62] width 225 height 7
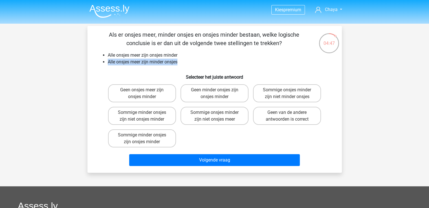
click at [184, 64] on li "Alle onsjes meer zijn minder onsjes" at bounding box center [220, 62] width 225 height 7
click at [285, 115] on label "Geen van de andere antwoorden is correct" at bounding box center [287, 116] width 68 height 18
click at [287, 115] on input "Geen van de andere antwoorden is correct" at bounding box center [289, 115] width 4 height 4
radio input "true"
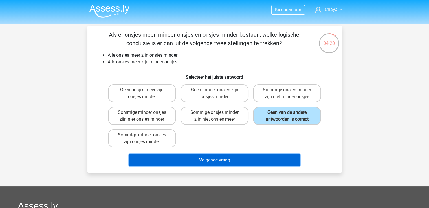
click at [276, 162] on button "Volgende vraag" at bounding box center [214, 160] width 171 height 12
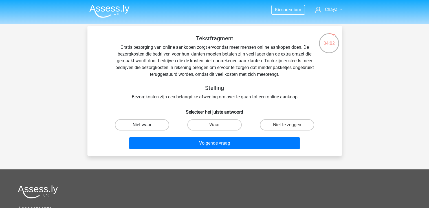
click at [160, 129] on label "Niet waar" at bounding box center [142, 124] width 54 height 11
click at [146, 129] on input "Niet waar" at bounding box center [144, 127] width 4 height 4
radio input "true"
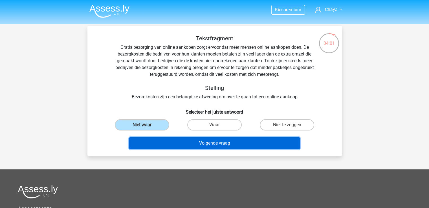
click at [184, 146] on button "Volgende vraag" at bounding box center [214, 143] width 171 height 12
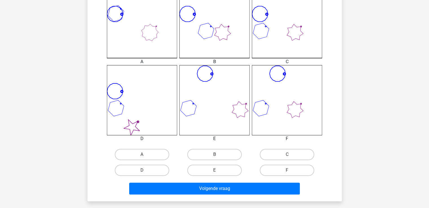
scroll to position [174, 0]
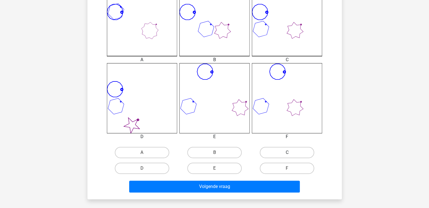
click at [273, 152] on label "C" at bounding box center [287, 152] width 54 height 11
click at [287, 153] on input "C" at bounding box center [289, 155] width 4 height 4
radio input "true"
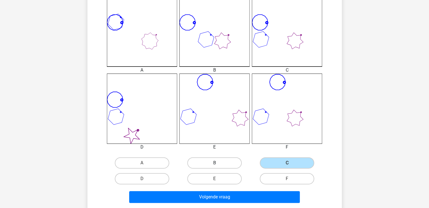
scroll to position [164, 0]
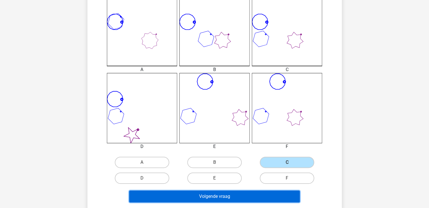
click at [217, 195] on button "Volgende vraag" at bounding box center [214, 197] width 171 height 12
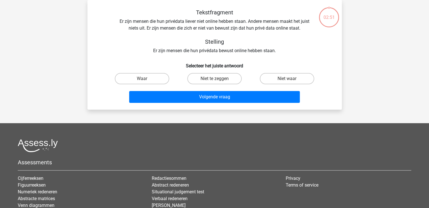
scroll to position [0, 0]
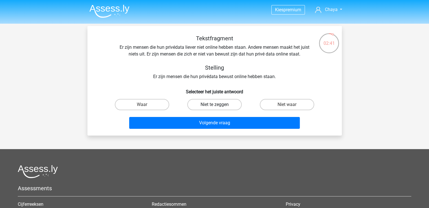
click at [233, 105] on label "Niet te zeggen" at bounding box center [214, 104] width 54 height 11
click at [218, 105] on input "Niet te zeggen" at bounding box center [217, 107] width 4 height 4
radio input "true"
click at [233, 116] on div "Volgende vraag" at bounding box center [215, 122] width 237 height 19
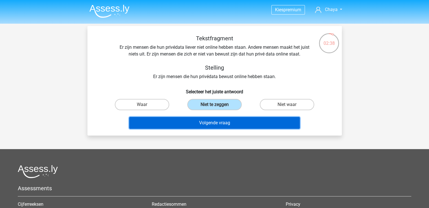
click at [233, 120] on button "Volgende vraag" at bounding box center [214, 123] width 171 height 12
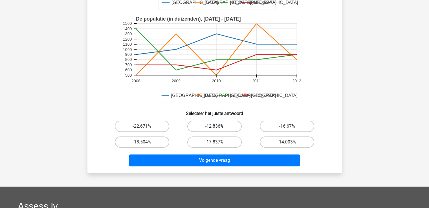
scroll to position [141, 0]
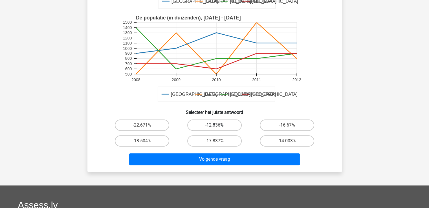
click at [224, 127] on label "-12.836%" at bounding box center [214, 125] width 54 height 11
click at [218, 127] on input "-12.836%" at bounding box center [217, 127] width 4 height 4
radio input "true"
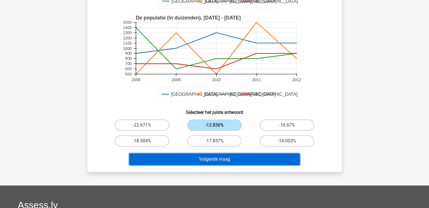
click at [228, 154] on button "Volgende vraag" at bounding box center [214, 160] width 171 height 12
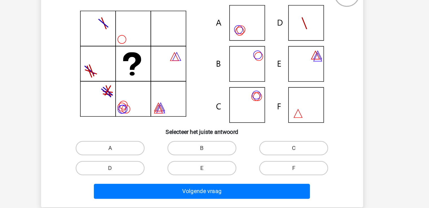
scroll to position [18, 0]
click at [216, 148] on input "B" at bounding box center [217, 149] width 4 height 4
radio input "true"
click at [277, 144] on label "C" at bounding box center [287, 146] width 54 height 11
click at [287, 147] on input "C" at bounding box center [289, 149] width 4 height 4
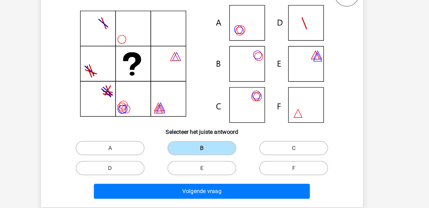
radio input "true"
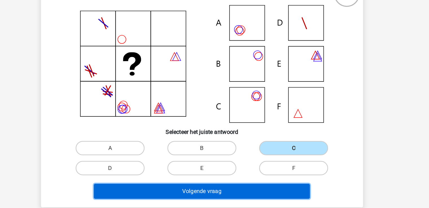
click at [271, 176] on button "Volgende vraag" at bounding box center [214, 181] width 171 height 12
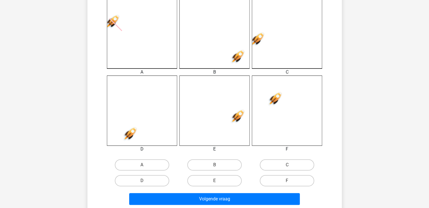
scroll to position [161, 0]
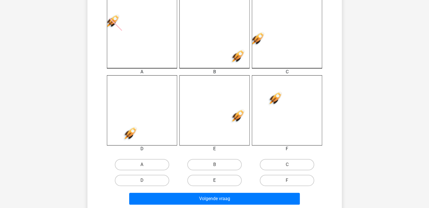
click at [230, 178] on label "E" at bounding box center [214, 180] width 54 height 11
click at [218, 181] on input "E" at bounding box center [217, 183] width 4 height 4
radio input "true"
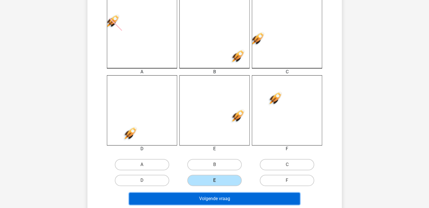
click at [232, 198] on button "Volgende vraag" at bounding box center [214, 199] width 171 height 12
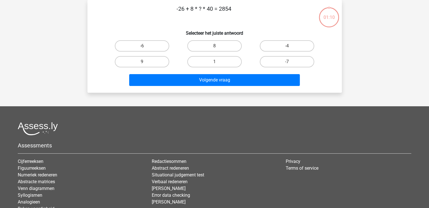
scroll to position [0, 0]
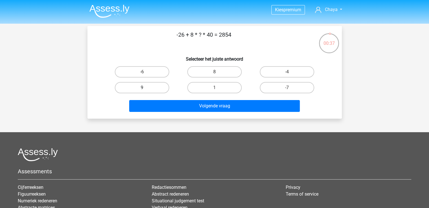
click at [159, 84] on label "9" at bounding box center [142, 87] width 54 height 11
click at [146, 88] on input "9" at bounding box center [144, 90] width 4 height 4
radio input "true"
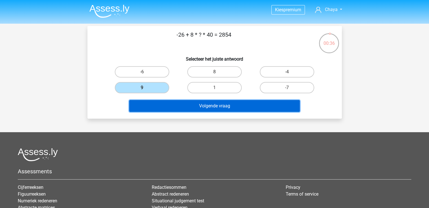
click at [171, 105] on button "Volgende vraag" at bounding box center [214, 106] width 171 height 12
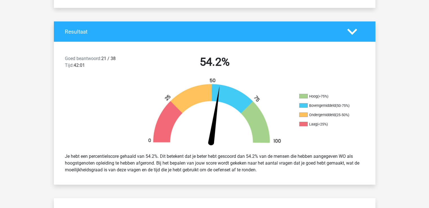
scroll to position [180, 0]
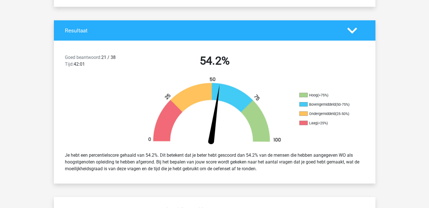
click at [141, 157] on div "Je hebt een percentielscore gehaald van 54.2%. Dit betekent dat je beter hebt g…" at bounding box center [215, 162] width 308 height 25
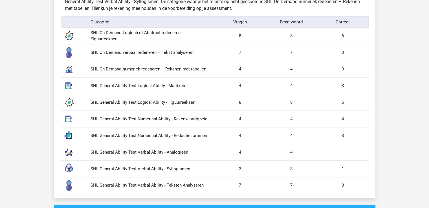
scroll to position [547, 0]
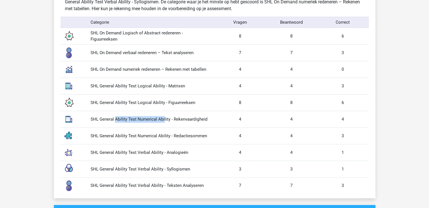
drag, startPoint x: 94, startPoint y: 119, endPoint x: 143, endPoint y: 120, distance: 49.7
click at [143, 120] on div "SHL General Ability Test Numerical Ability - Rekenvaardigheid" at bounding box center [150, 119] width 128 height 6
drag, startPoint x: 85, startPoint y: 99, endPoint x: 126, endPoint y: 102, distance: 41.0
click at [126, 102] on div "SHL General Ability Test Logical Ability - Figuurreeksen 8 8 6" at bounding box center [215, 102] width 308 height 17
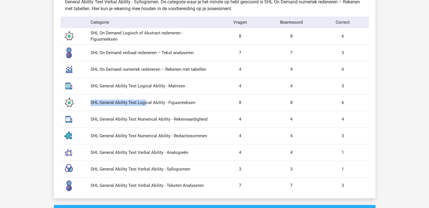
click at [126, 102] on div "SHL General Ability Test Logical Ability - Figuurreeksen" at bounding box center [150, 103] width 128 height 6
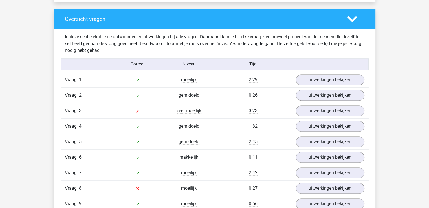
scroll to position [745, 0]
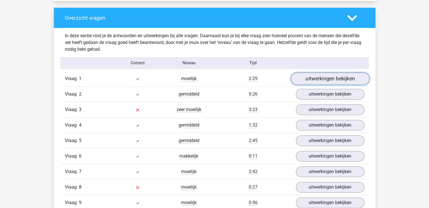
click at [311, 83] on link "uitwerkingen bekijken" at bounding box center [330, 79] width 79 height 12
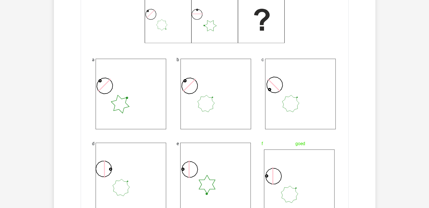
scroll to position [900, 0]
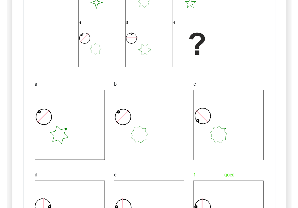
scroll to position [903, 0]
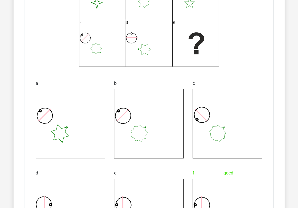
click at [158, 104] on icon at bounding box center [148, 123] width 69 height 69
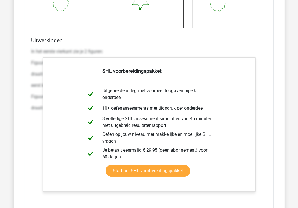
scroll to position [1125, 0]
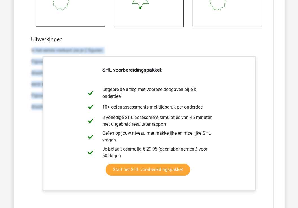
drag, startPoint x: 32, startPoint y: 42, endPoint x: 262, endPoint y: 112, distance: 239.9
click at [262, 112] on div "In het eerste vierkant zie je 2 figuren: Figuur 1: een ster met 4 punten. Dit f…" at bounding box center [148, 129] width 235 height 169
copy div "n het eerste vierkant zie je 2 figuren: Figuur 1: een ster met 4 punten. Dit fi…"
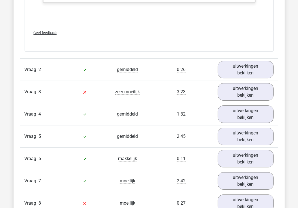
scroll to position [1315, 0]
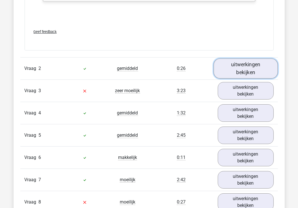
click at [234, 58] on link "uitwerkingen bekijken" at bounding box center [245, 68] width 64 height 20
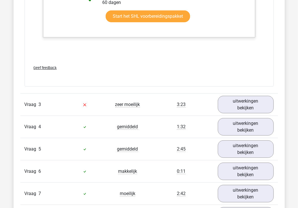
scroll to position [1627, 0]
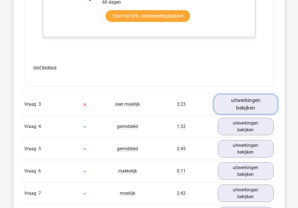
click at [254, 101] on link "uitwerkingen bekijken" at bounding box center [245, 104] width 64 height 20
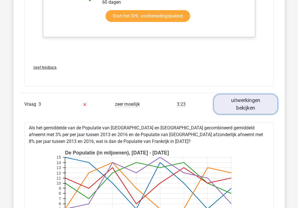
click at [249, 98] on link "uitwerkingen bekijken" at bounding box center [245, 104] width 64 height 20
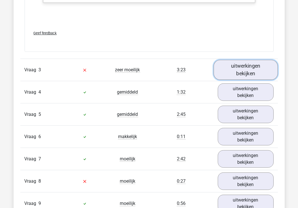
scroll to position [1662, 0]
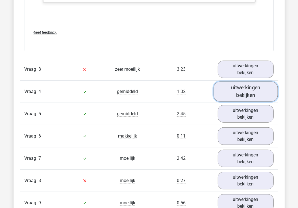
click at [250, 86] on link "uitwerkingen bekijken" at bounding box center [245, 92] width 64 height 20
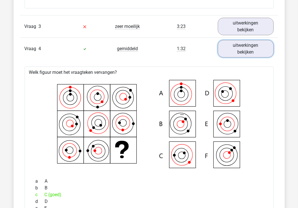
scroll to position [1704, 0]
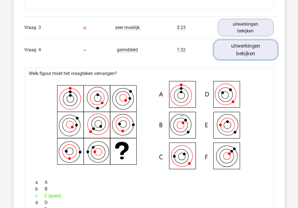
click at [243, 47] on link "uitwerkingen bekijken" at bounding box center [245, 50] width 64 height 20
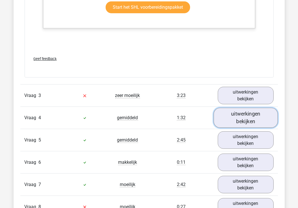
scroll to position [1636, 0]
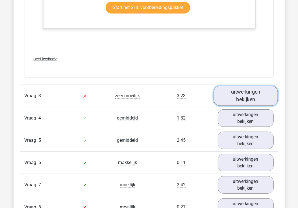
click at [240, 88] on link "uitwerkingen bekijken" at bounding box center [245, 96] width 64 height 20
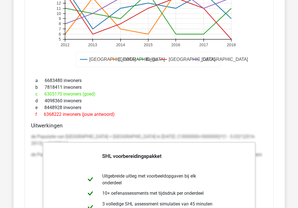
scroll to position [1920, 0]
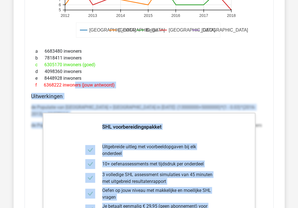
drag, startPoint x: 265, startPoint y: 123, endPoint x: 32, endPoint y: 77, distance: 237.2
click at [32, 77] on div "Als het gemiddelde van de Populatie van Luxemburg en Frankrijk gecombineerd gem…" at bounding box center [149, 64] width 249 height 468
click at [259, 117] on div "de Populatie van Luxemburg + Frankrijk in 2016: (13000000+5000000)*(1 - 0.03)^(…" at bounding box center [148, 119] width 235 height 34
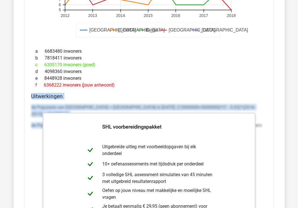
drag, startPoint x: 267, startPoint y: 121, endPoint x: 63, endPoint y: 105, distance: 203.9
click at [63, 105] on div "Als het gemiddelde van de Populatie van Luxemburg en Frankrijk gecombineerd gem…" at bounding box center [149, 64] width 249 height 468
copy div "Uitwerkingen de Populatie van Luxemburg + Frankrijk in 2016: (13000000+5000000)…"
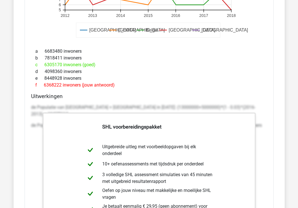
click at [224, 75] on div "e 8448928 inwoners" at bounding box center [148, 78] width 235 height 7
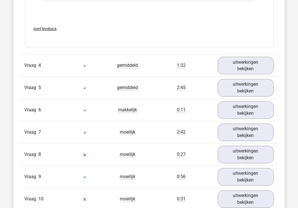
scroll to position [2169, 0]
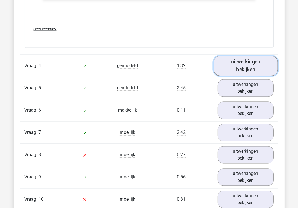
click at [236, 56] on link "uitwerkingen bekijken" at bounding box center [245, 66] width 64 height 20
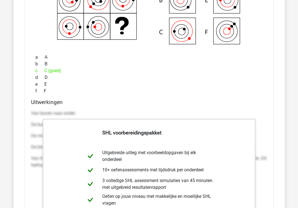
scroll to position [2332, 0]
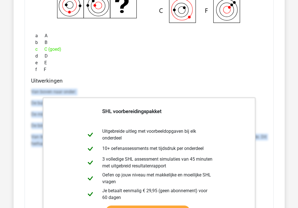
drag, startPoint x: 32, startPoint y: 83, endPoint x: 287, endPoint y: 137, distance: 260.0
copy div "Van boven naar onder: De buitenste ring draait steeds 45 graden met de klok mee…"
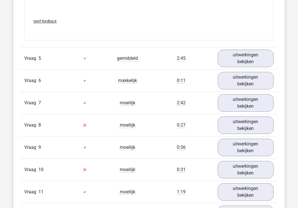
scroll to position [2574, 0]
click at [246, 52] on link "uitwerkingen bekijken" at bounding box center [245, 59] width 64 height 20
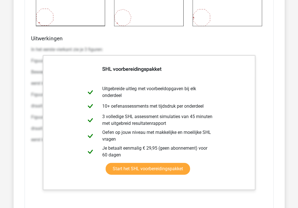
scroll to position [2911, 0]
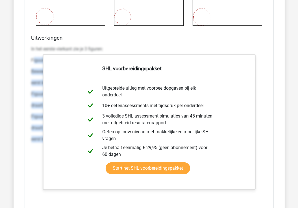
drag, startPoint x: 32, startPoint y: 49, endPoint x: 265, endPoint y: 147, distance: 252.5
click at [265, 147] on div "In het eerste vierkant zie je 3 figuren: Figuur 1: een ster met 4 punten. Dit f…" at bounding box center [148, 127] width 235 height 169
copy div "iguur 1: een ster met 4 punten. Dit figuur heeft de volgende transformatie(s): …"
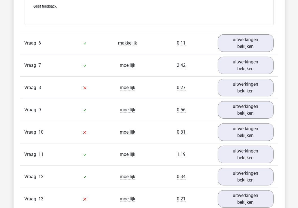
scroll to position [3127, 0]
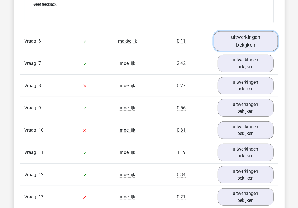
click at [223, 31] on link "uitwerkingen bekijken" at bounding box center [245, 41] width 64 height 20
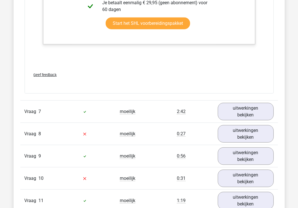
scroll to position [3363, 0]
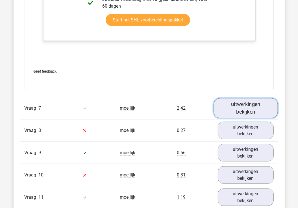
click at [227, 101] on link "uitwerkingen bekijken" at bounding box center [245, 108] width 64 height 20
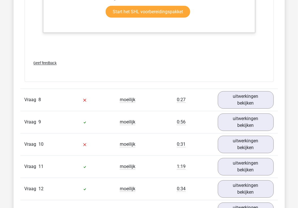
scroll to position [3682, 0]
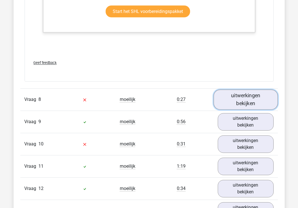
click at [221, 95] on link "uitwerkingen bekijken" at bounding box center [245, 100] width 64 height 20
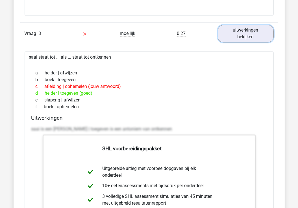
scroll to position [3750, 0]
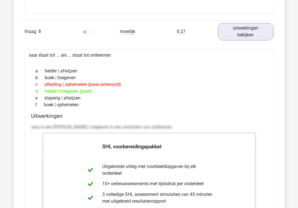
drag, startPoint x: 184, startPoint y: 120, endPoint x: 32, endPoint y: 126, distance: 151.7
click at [32, 126] on div "saai is een antoniem van helder | toegeven is een antoniem van ontkennen" at bounding box center [148, 130] width 235 height 16
copy p "aai is een antoniem van helder | toegeven is een antoniem van ontkennen"
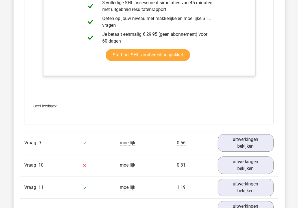
scroll to position [4002, 0]
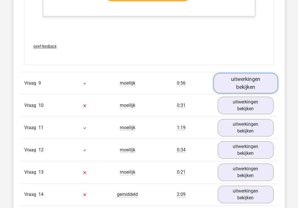
click at [226, 79] on link "uitwerkingen bekijken" at bounding box center [245, 83] width 64 height 20
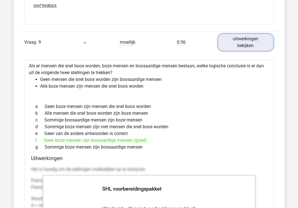
scroll to position [4043, 0]
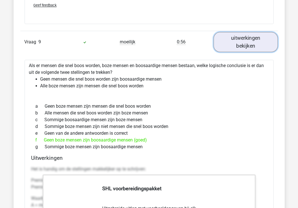
click at [250, 34] on link "uitwerkingen bekijken" at bounding box center [245, 42] width 64 height 20
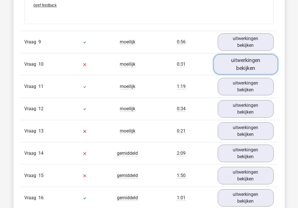
click at [238, 54] on link "uitwerkingen bekijken" at bounding box center [245, 64] width 64 height 20
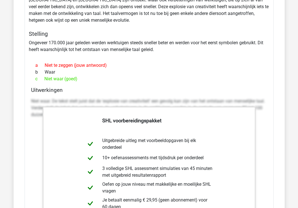
scroll to position [4175, 0]
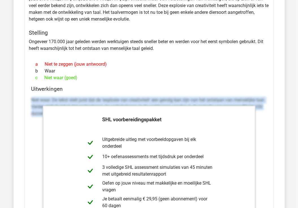
drag, startPoint x: 32, startPoint y: 92, endPoint x: 265, endPoint y: 110, distance: 233.6
click at [265, 110] on div "Niet waar. De tekst stelt juist dat de 'explosie van creativiteit' een gevolg k…" at bounding box center [148, 109] width 235 height 29
copy p "Niet waar. De tekst stelt juist dat de 'explosie van creativiteit' een gevolg k…"
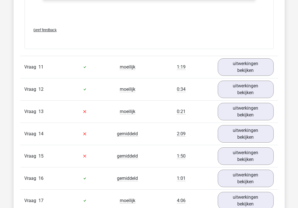
scroll to position [4417, 0]
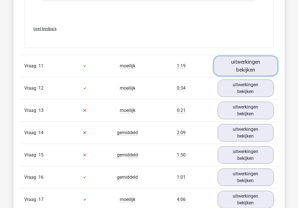
click at [224, 58] on link "uitwerkingen bekijken" at bounding box center [245, 66] width 64 height 20
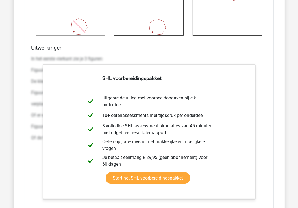
scroll to position [4754, 0]
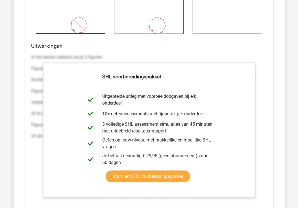
drag, startPoint x: 32, startPoint y: 61, endPoint x: 268, endPoint y: 135, distance: 246.4
click at [268, 135] on div "Uitwerkingen In het eerste vierkant zie je 3 figuren: Figuur 1: een hartje. Dit…" at bounding box center [149, 132] width 240 height 178
copy div "iguur 1: een hartje. Dit figuur heeft de volgende transformatie(s): De kleur va…"
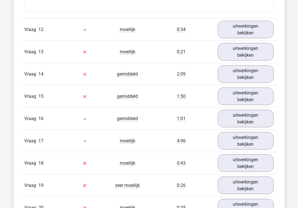
scroll to position [4990, 0]
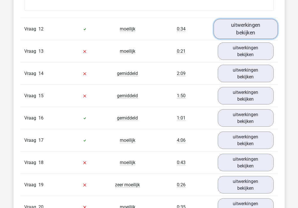
click at [229, 19] on link "uitwerkingen bekijken" at bounding box center [245, 29] width 64 height 20
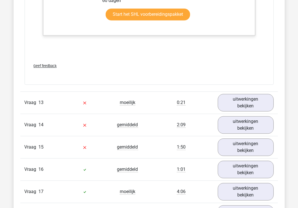
scroll to position [5285, 0]
click at [226, 93] on link "uitwerkingen bekijken" at bounding box center [245, 103] width 64 height 20
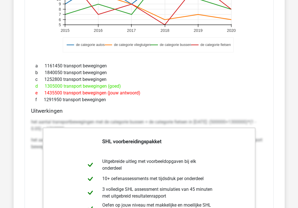
scroll to position [5566, 0]
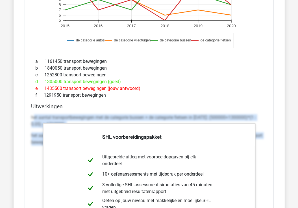
drag, startPoint x: 33, startPoint y: 108, endPoint x: 274, endPoint y: 138, distance: 243.2
copy div "et aantal transportbewegingen met de categorie bussen + de categorie fietsen in…"
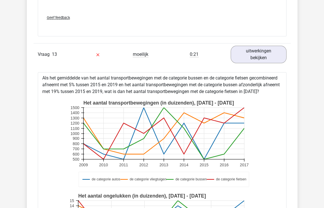
scroll to position [5310, 0]
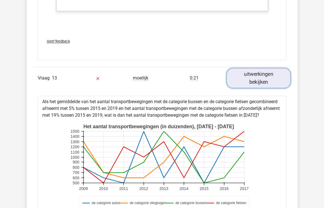
click at [248, 71] on link "uitwerkingen bekijken" at bounding box center [259, 78] width 64 height 20
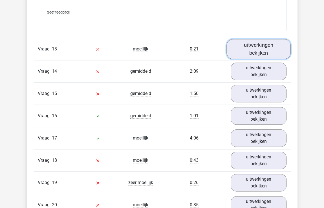
scroll to position [5340, 0]
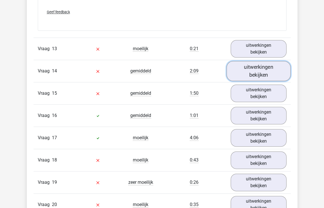
click at [246, 67] on link "uitwerkingen bekijken" at bounding box center [259, 71] width 64 height 20
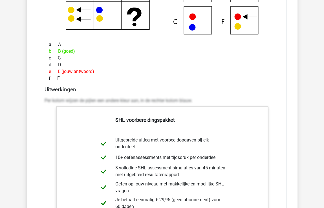
scroll to position [5500, 0]
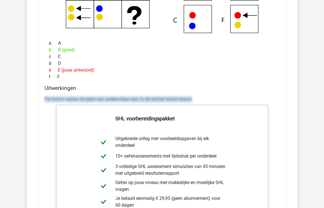
drag, startPoint x: 197, startPoint y: 91, endPoint x: 42, endPoint y: 121, distance: 158.3
click at [42, 121] on div "Uitwerkingen Per kolom wijzen de pijlen een andere kleur aan, in de rechter kol…" at bounding box center [162, 174] width 240 height 178
copy p "Per kolom wijzen de pijlen een andere kleur aan, in de rechter kolom blauw."
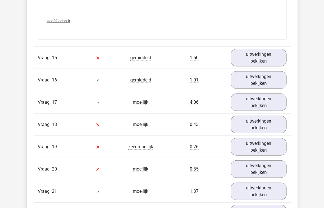
scroll to position [5750, 0]
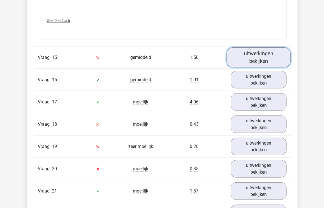
click at [258, 48] on link "uitwerkingen bekijken" at bounding box center [259, 58] width 64 height 20
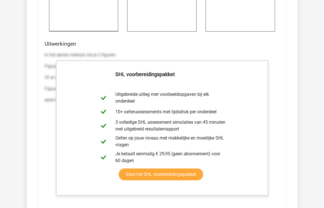
scroll to position [6082, 0]
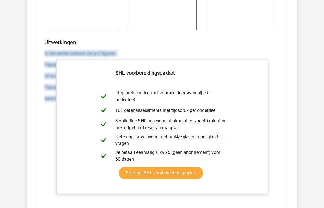
drag, startPoint x: 44, startPoint y: 43, endPoint x: 280, endPoint y: 105, distance: 243.6
click at [280, 105] on div "In het eerste vierkant zie je 2 figuren: Figuur 1: het officiële Assess.ly ruim…" at bounding box center [162, 132] width 235 height 169
copy div "In het eerste vierkant zie je 2 figuren: Figuur 1: het officiële Assess.ly ruim…"
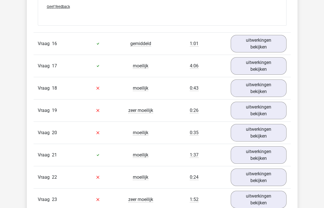
scroll to position [6299, 0]
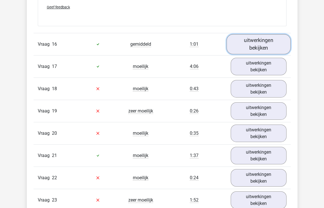
click at [234, 35] on link "uitwerkingen bekijken" at bounding box center [259, 44] width 64 height 20
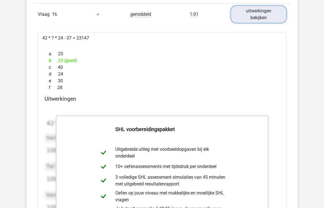
scroll to position [6329, 0]
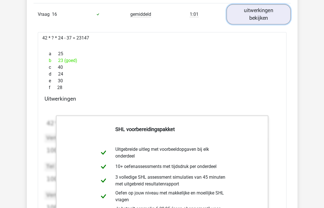
click at [265, 8] on link "uitwerkingen bekijken" at bounding box center [259, 14] width 64 height 20
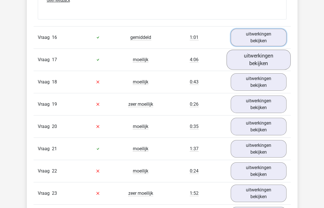
scroll to position [6305, 0]
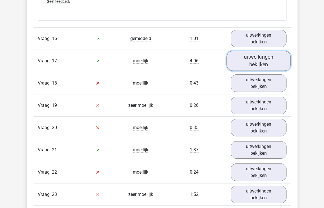
click at [253, 51] on link "uitwerkingen bekijken" at bounding box center [259, 61] width 64 height 20
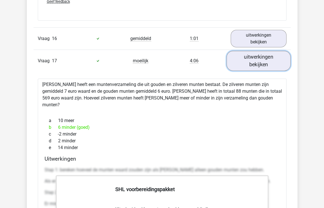
click at [253, 51] on link "uitwerkingen bekijken" at bounding box center [259, 61] width 64 height 20
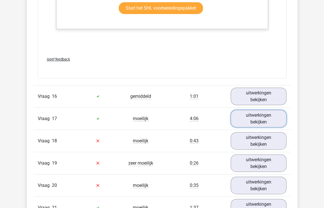
scroll to position [6250, 0]
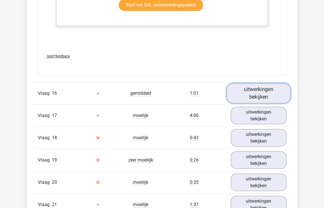
click at [249, 89] on link "uitwerkingen bekijken" at bounding box center [259, 93] width 64 height 20
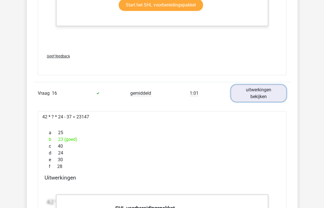
scroll to position [6275, 0]
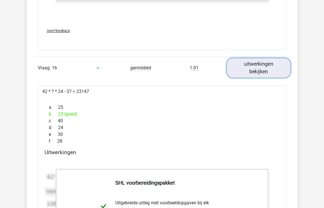
click at [253, 58] on link "uitwerkingen bekijken" at bounding box center [259, 68] width 64 height 20
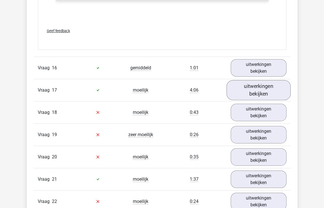
drag, startPoint x: 241, startPoint y: 89, endPoint x: 243, endPoint y: 85, distance: 4.3
click at [243, 85] on div "Vraag 17 moeilijk 4:06 uitwerkingen bekijken" at bounding box center [162, 90] width 257 height 22
click at [243, 85] on link "uitwerkingen bekijken" at bounding box center [259, 90] width 64 height 20
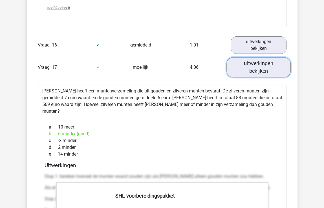
scroll to position [6299, 0]
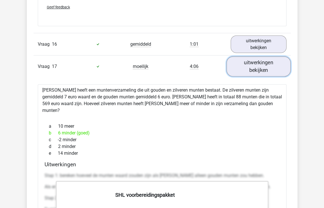
click at [258, 59] on link "uitwerkingen bekijken" at bounding box center [259, 66] width 64 height 20
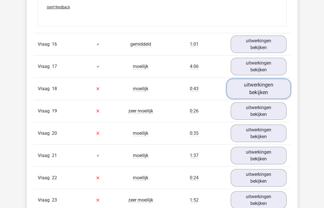
click at [253, 79] on link "uitwerkingen bekijken" at bounding box center [259, 89] width 64 height 20
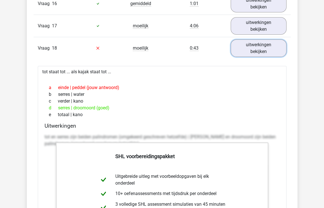
scroll to position [6340, 0]
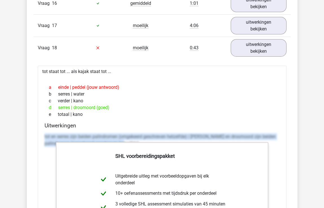
drag, startPoint x: 269, startPoint y: 143, endPoint x: 38, endPoint y: 123, distance: 231.8
click at [38, 123] on div "tot staat tot ... als kajak staat tot ... a einde | peddel (jouw antwoord) b se…" at bounding box center [162, 196] width 249 height 261
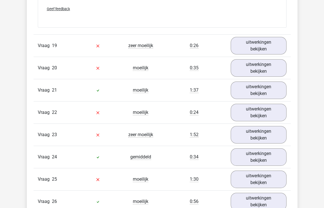
scroll to position [6643, 0]
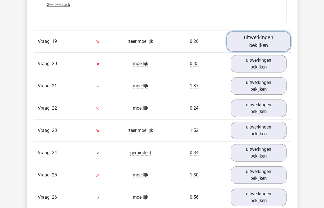
click at [262, 32] on link "uitwerkingen bekijken" at bounding box center [259, 41] width 64 height 20
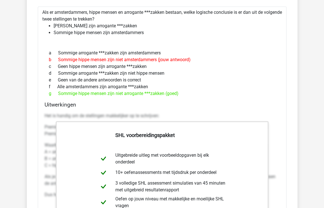
scroll to position [6722, 0]
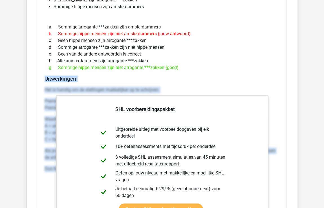
drag, startPoint x: 277, startPoint y: 177, endPoint x: 76, endPoint y: 93, distance: 218.0
click at [76, 93] on div "Als er amsterdammers, hippe mensen en arrogante ***zakken bestaan, welke logisc…" at bounding box center [162, 130] width 249 height 299
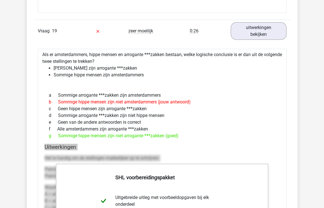
scroll to position [6654, 0]
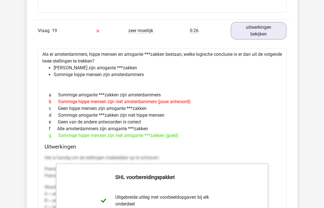
click at [77, 51] on div "Als er amsterdammers, hippe mensen en arrogante ***zakken bestaan, welke logisc…" at bounding box center [162, 198] width 249 height 299
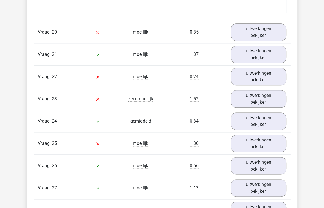
scroll to position [6988, 0]
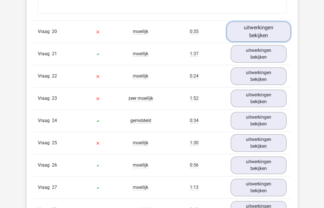
click at [259, 21] on link "uitwerkingen bekijken" at bounding box center [259, 31] width 64 height 20
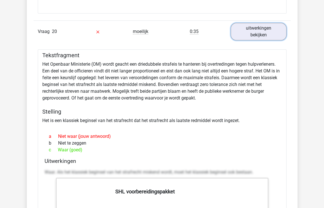
scroll to position [7003, 0]
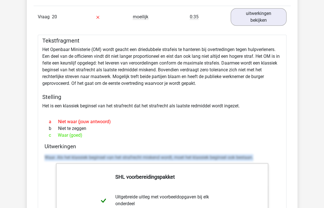
drag, startPoint x: 258, startPoint y: 141, endPoint x: 43, endPoint y: 145, distance: 214.9
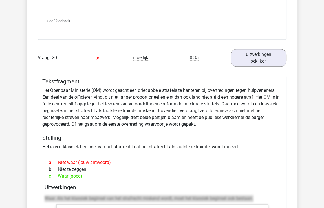
scroll to position [6961, 0]
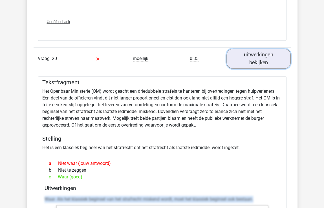
click at [276, 49] on link "uitwerkingen bekijken" at bounding box center [259, 59] width 64 height 20
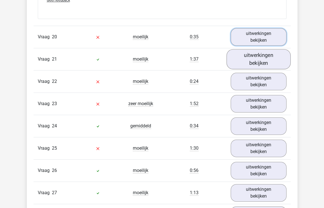
scroll to position [6985, 0]
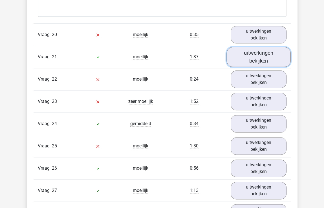
click at [246, 48] on link "uitwerkingen bekijken" at bounding box center [259, 57] width 64 height 20
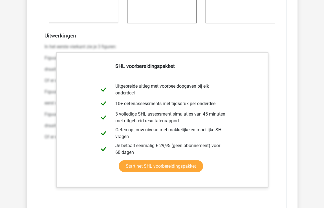
scroll to position [7323, 0]
drag, startPoint x: 44, startPoint y: 36, endPoint x: 277, endPoint y: 150, distance: 260.2
click at [277, 150] on div "Uitwerkingen In het eerste vierkant zie je 3 figuren: Figuur 1: een veelhoek me…" at bounding box center [162, 121] width 240 height 178
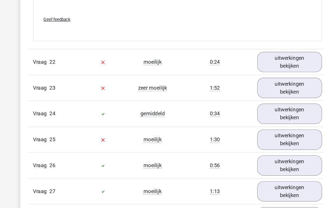
scroll to position [7496, 0]
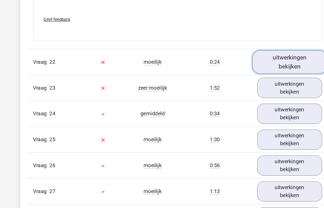
click at [249, 72] on link "uitwerkingen bekijken" at bounding box center [259, 82] width 64 height 20
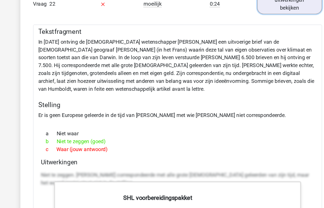
scroll to position [7573, 0]
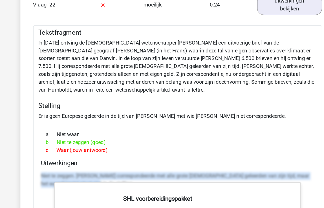
drag, startPoint x: 45, startPoint y: 134, endPoint x: 279, endPoint y: 151, distance: 234.7
click at [279, 151] on div "Niet te zeggen. Darwin correspondeerde met alle grote Europese geleerden van zi…" at bounding box center [162, 157] width 235 height 23
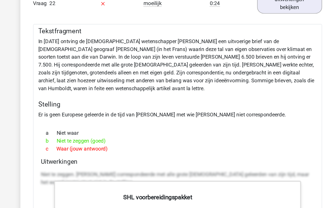
click at [157, 88] on h5 "Stelling" at bounding box center [162, 91] width 240 height 7
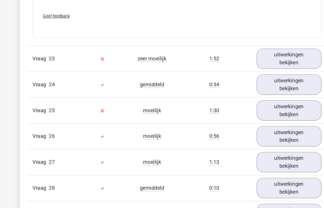
scroll to position [7854, 0]
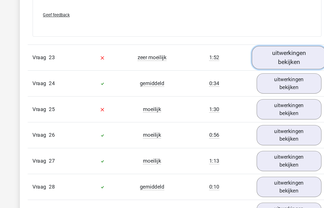
click at [269, 69] on link "uitwerkingen bekijken" at bounding box center [259, 79] width 64 height 20
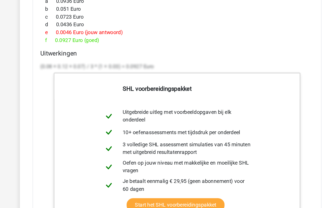
scroll to position [8171, 0]
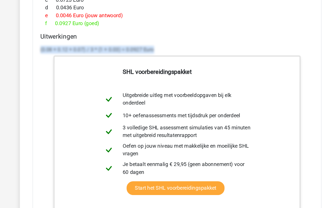
drag, startPoint x: 156, startPoint y: 60, endPoint x: 40, endPoint y: 62, distance: 116.1
click at [40, 62] on div "Het gemiddelde van de toegevoegde winst (in €) per euro omzet door verkoop van …" at bounding box center [162, 20] width 249 height 481
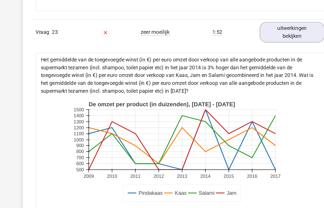
scroll to position [7882, 0]
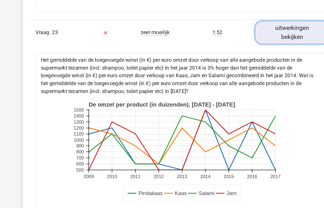
click at [258, 44] on link "uitwerkingen bekijken" at bounding box center [259, 52] width 64 height 20
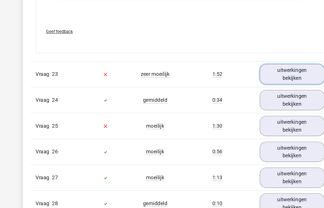
scroll to position [7869, 0]
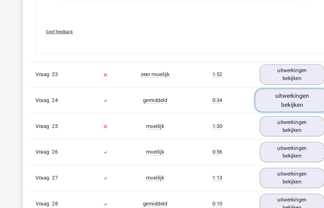
click at [256, 77] on link "uitwerkingen bekijken" at bounding box center [259, 87] width 64 height 20
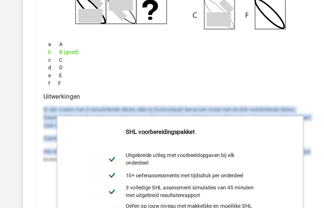
scroll to position [8021, 0]
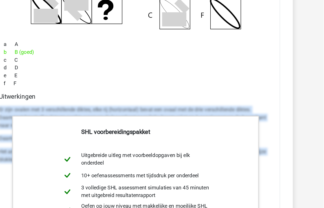
drag, startPoint x: 42, startPoint y: 108, endPoint x: 276, endPoint y: 163, distance: 241.2
click at [276, 163] on div "Welk figuur moet het vraagteken vervangen? a b c d" at bounding box center [162, 132] width 249 height 361
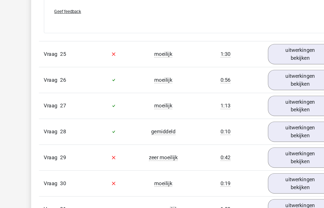
scroll to position [8286, 0]
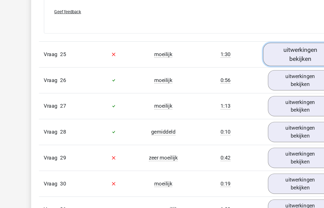
click at [246, 56] on link "uitwerkingen bekijken" at bounding box center [259, 66] width 64 height 20
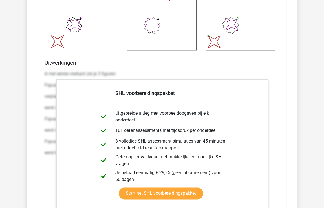
scroll to position [8607, 0]
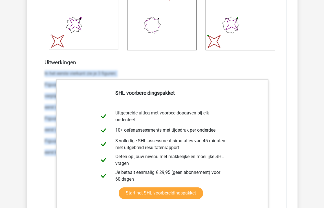
drag, startPoint x: 36, startPoint y: 59, endPoint x: 278, endPoint y: 169, distance: 266.0
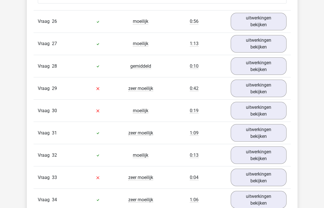
scroll to position [8859, 0]
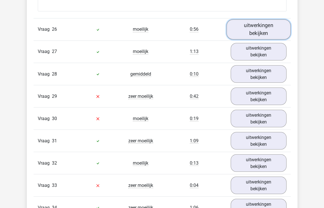
click at [272, 19] on link "uitwerkingen bekijken" at bounding box center [259, 29] width 64 height 20
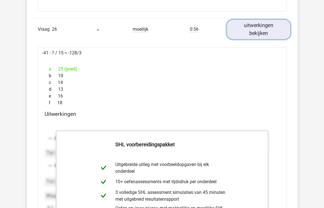
click at [266, 19] on link "uitwerkingen bekijken" at bounding box center [259, 29] width 64 height 20
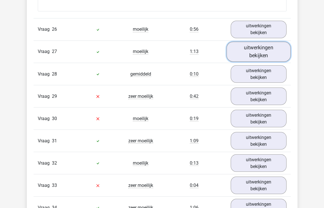
click at [265, 42] on link "uitwerkingen bekijken" at bounding box center [259, 52] width 64 height 20
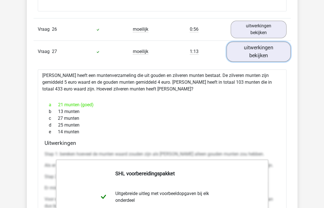
click at [265, 42] on link "uitwerkingen bekijken" at bounding box center [259, 52] width 64 height 20
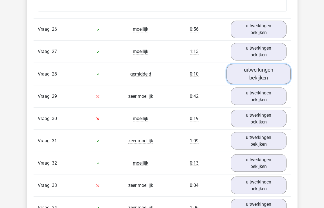
click at [268, 64] on link "uitwerkingen bekijken" at bounding box center [259, 74] width 64 height 20
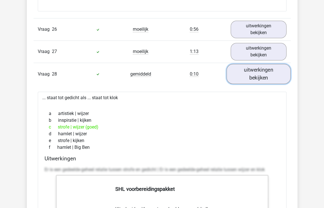
click at [268, 64] on link "uitwerkingen bekijken" at bounding box center [259, 74] width 64 height 20
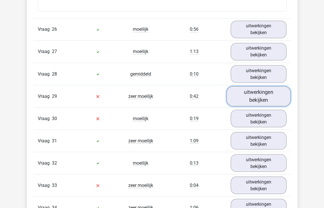
click at [269, 86] on link "uitwerkingen bekijken" at bounding box center [259, 96] width 64 height 20
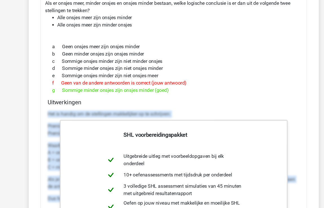
scroll to position [8972, 0]
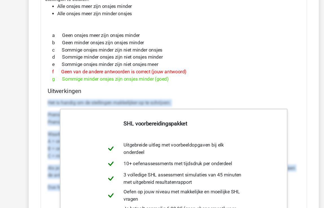
drag, startPoint x: 38, startPoint y: 106, endPoint x: 272, endPoint y: 201, distance: 253.1
click at [272, 201] on div "Als er onsjes meer, minder onsjes en onsjes minder bestaan, welke logische conc…" at bounding box center [162, 149] width 249 height 299
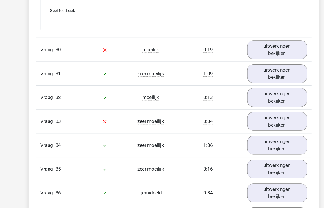
scroll to position [9243, 0]
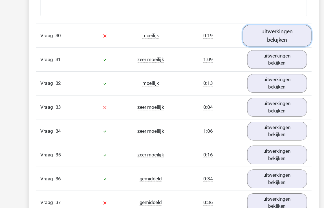
click at [249, 37] on link "uitwerkingen bekijken" at bounding box center [259, 47] width 64 height 20
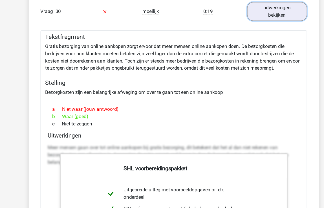
scroll to position [9269, 0]
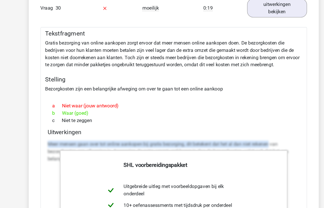
drag, startPoint x: 38, startPoint y: 137, endPoint x: 252, endPoint y: 135, distance: 214.6
click at [252, 135] on div "Tekstfragment Gratis bezorging van online aankopen zorgt ervoor dat meer mensen…" at bounding box center [162, 188] width 249 height 299
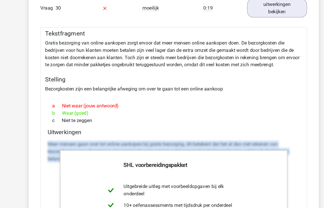
drag, startPoint x: 273, startPoint y: 156, endPoint x: 30, endPoint y: 134, distance: 243.8
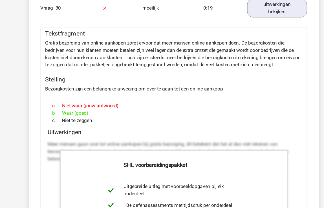
click at [215, 69] on div "Tekstfragment Gratis bezorging van online aankopen zorgt ervoor dat meer mensen…" at bounding box center [162, 188] width 249 height 299
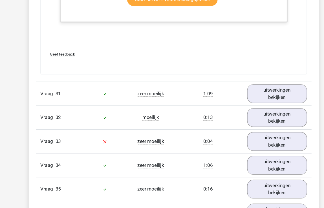
scroll to position [9525, 0]
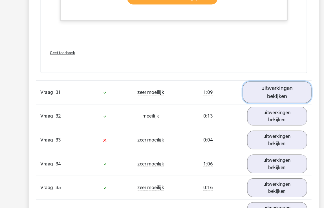
click at [253, 90] on link "uitwerkingen bekijken" at bounding box center [259, 100] width 64 height 20
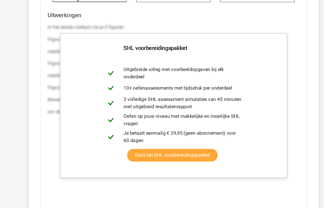
scroll to position [9913, 0]
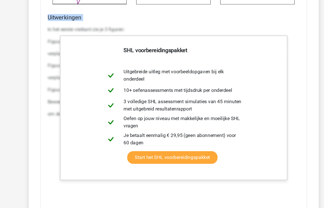
drag, startPoint x: 40, startPoint y: 27, endPoint x: 267, endPoint y: 166, distance: 266.0
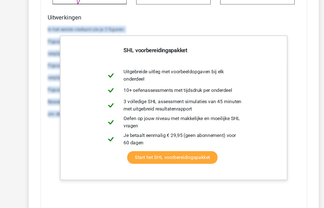
drag, startPoint x: 277, startPoint y: 139, endPoint x: 42, endPoint y: 18, distance: 263.9
click at [42, 25] on div "Uitwerkingen In het eerste vierkant zie je 3 figuren: Figuur 1: een cirkel. Dit…" at bounding box center [162, 114] width 240 height 178
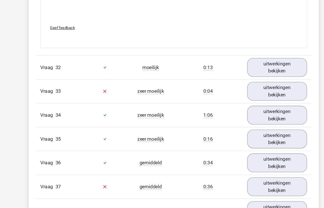
scroll to position [10097, 0]
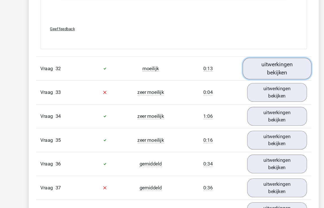
click at [241, 54] on link "uitwerkingen bekijken" at bounding box center [259, 64] width 64 height 20
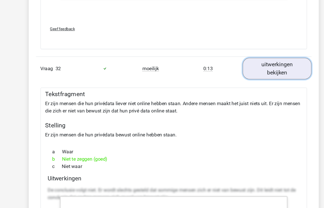
click at [243, 54] on link "uitwerkingen bekijken" at bounding box center [259, 64] width 64 height 20
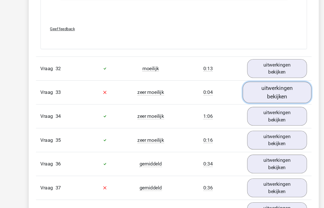
click at [248, 76] on link "uitwerkingen bekijken" at bounding box center [259, 86] width 64 height 20
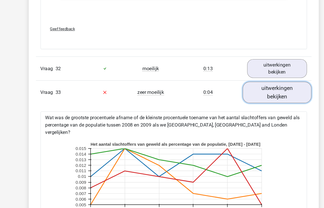
click at [248, 76] on link "uitwerkingen bekijken" at bounding box center [259, 86] width 64 height 20
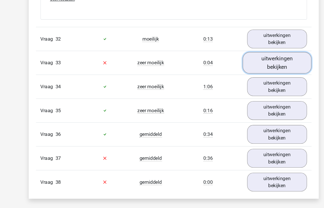
scroll to position [10125, 0]
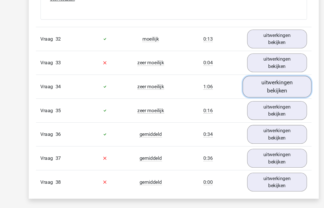
click at [249, 71] on link "uitwerkingen bekijken" at bounding box center [259, 81] width 64 height 20
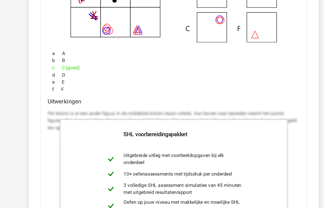
scroll to position [10282, 0]
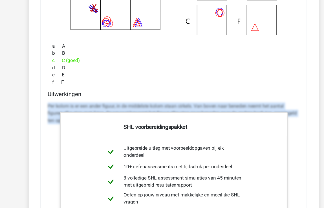
drag, startPoint x: 276, startPoint y: 132, endPoint x: 32, endPoint y: 98, distance: 246.4
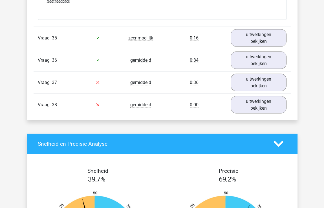
scroll to position [10566, 0]
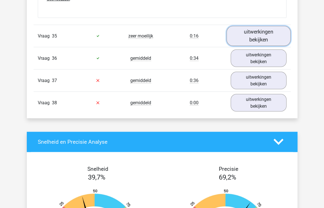
click at [241, 27] on link "uitwerkingen bekijken" at bounding box center [259, 36] width 64 height 20
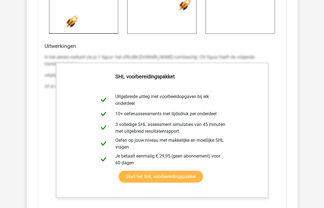
scroll to position [10875, 0]
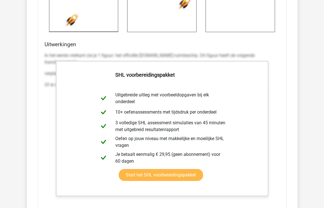
drag, startPoint x: 284, startPoint y: 79, endPoint x: 75, endPoint y: 66, distance: 209.3
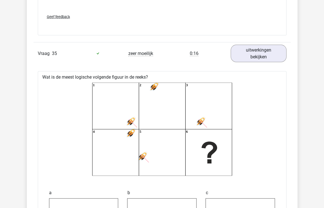
scroll to position [10528, 0]
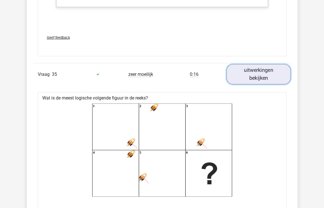
click at [245, 64] on link "uitwerkingen bekijken" at bounding box center [259, 74] width 64 height 20
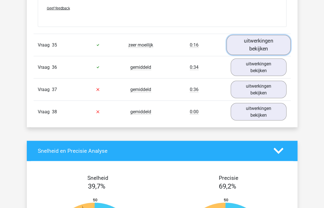
scroll to position [10562, 0]
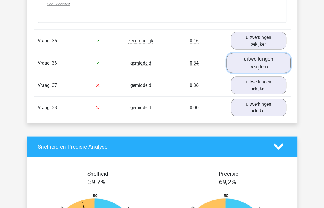
click at [253, 53] on link "uitwerkingen bekijken" at bounding box center [259, 63] width 64 height 20
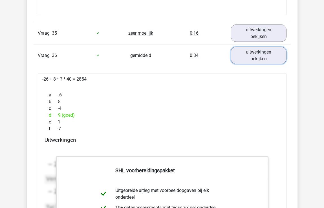
scroll to position [10569, 0]
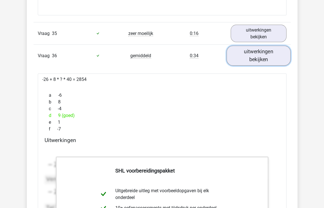
click at [259, 48] on link "uitwerkingen bekijken" at bounding box center [259, 56] width 64 height 20
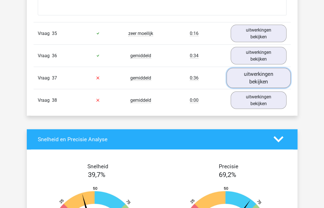
click at [257, 68] on link "uitwerkingen bekijken" at bounding box center [259, 78] width 64 height 20
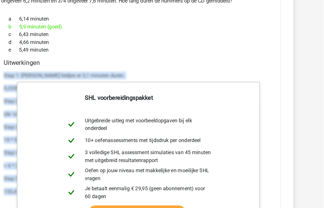
scroll to position [10657, 0]
drag, startPoint x: 40, startPoint y: 76, endPoint x: 291, endPoint y: 186, distance: 274.0
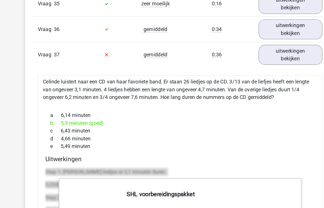
scroll to position [10589, 0]
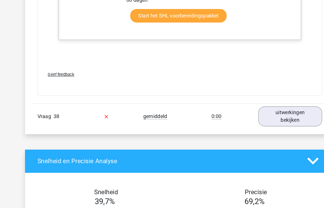
scroll to position [10842, 0]
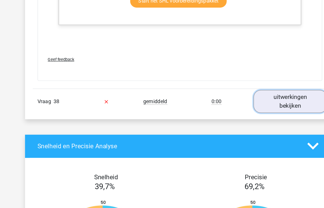
click at [244, 105] on link "uitwerkingen bekijken" at bounding box center [259, 115] width 64 height 20
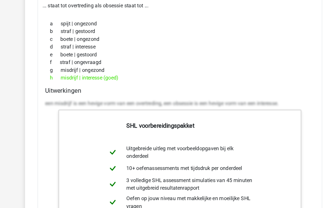
scroll to position [10950, 0]
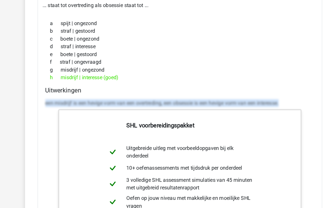
drag, startPoint x: 41, startPoint y: 102, endPoint x: 255, endPoint y: 96, distance: 214.1
click at [255, 96] on div "... staat tot overtreding als obsessie staat tot ... a spijt | ongezond b straf…" at bounding box center [162, 165] width 249 height 281
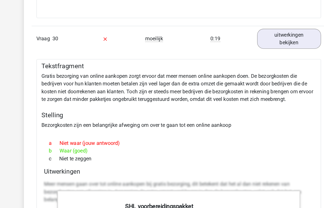
scroll to position [9256, 0]
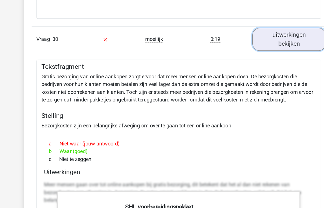
click at [240, 24] on link "uitwerkingen bekijken" at bounding box center [259, 34] width 64 height 20
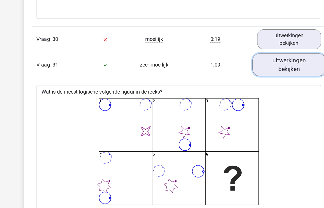
click at [251, 47] on link "uitwerkingen bekijken" at bounding box center [259, 57] width 64 height 20
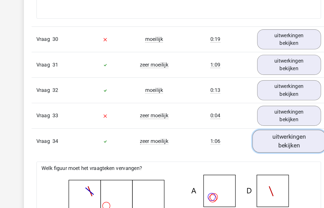
click at [249, 114] on link "uitwerkingen bekijken" at bounding box center [259, 124] width 64 height 20
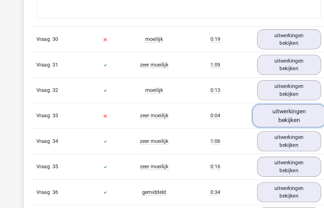
click at [245, 91] on link "uitwerkingen bekijken" at bounding box center [259, 101] width 64 height 20
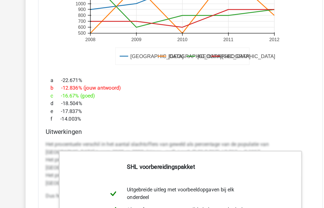
scroll to position [9501, 0]
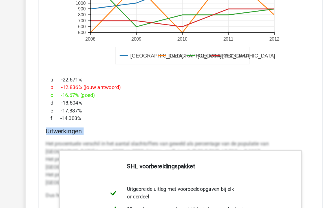
drag, startPoint x: 44, startPoint y: 130, endPoint x: 264, endPoint y: 179, distance: 225.4
click at [264, 179] on div "Wat was de grootste procentuele afname of de kleinste procentuele toename van h…" at bounding box center [162, 108] width 249 height 468
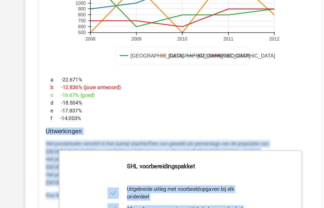
drag, startPoint x: 280, startPoint y: 183, endPoint x: 56, endPoint y: 162, distance: 225.1
click at [56, 162] on div "Wat was de grootste procentuele afname of de kleinste procentuele toename van h…" at bounding box center [162, 108] width 249 height 468
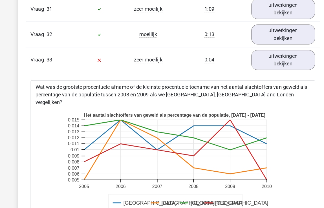
scroll to position [9299, 0]
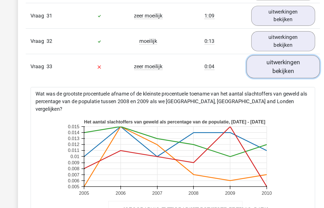
click at [249, 48] on link "uitwerkingen bekijken" at bounding box center [259, 58] width 64 height 20
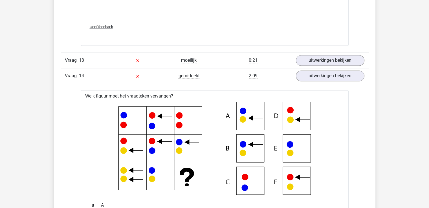
scroll to position [0, 0]
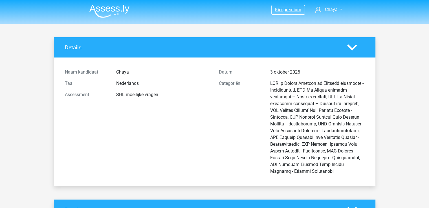
click at [289, 12] on span "premium" at bounding box center [293, 9] width 18 height 5
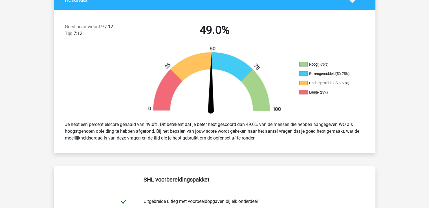
scroll to position [241, 0]
